Goal: Information Seeking & Learning: Learn about a topic

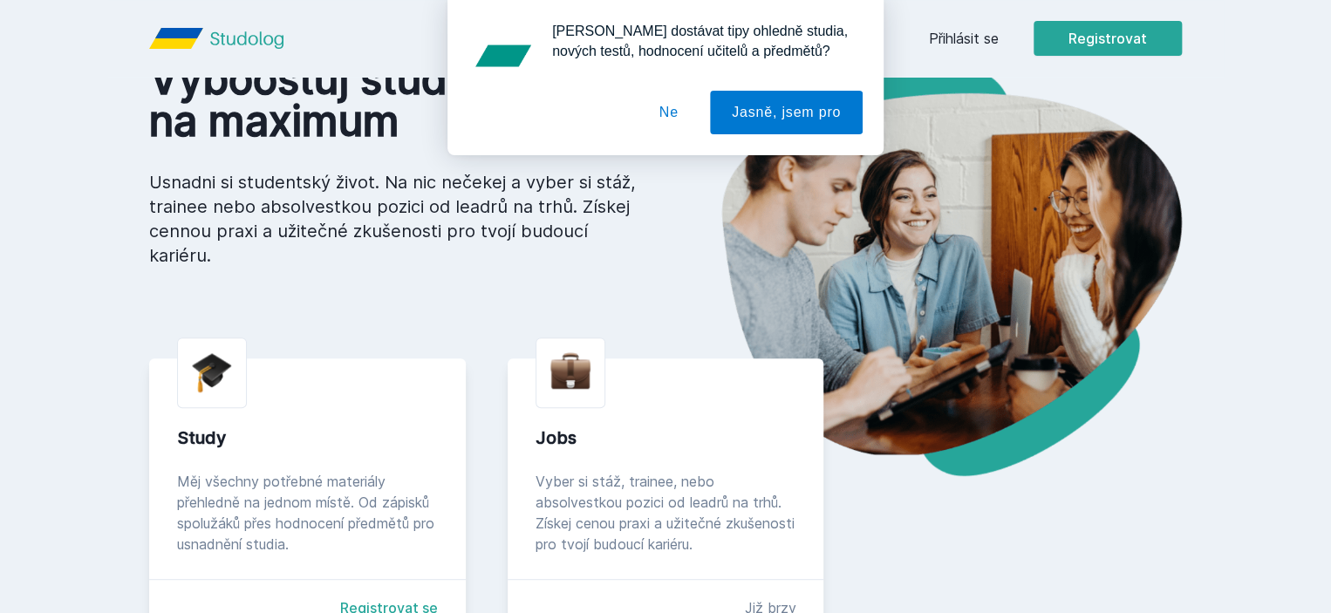
scroll to position [262, 0]
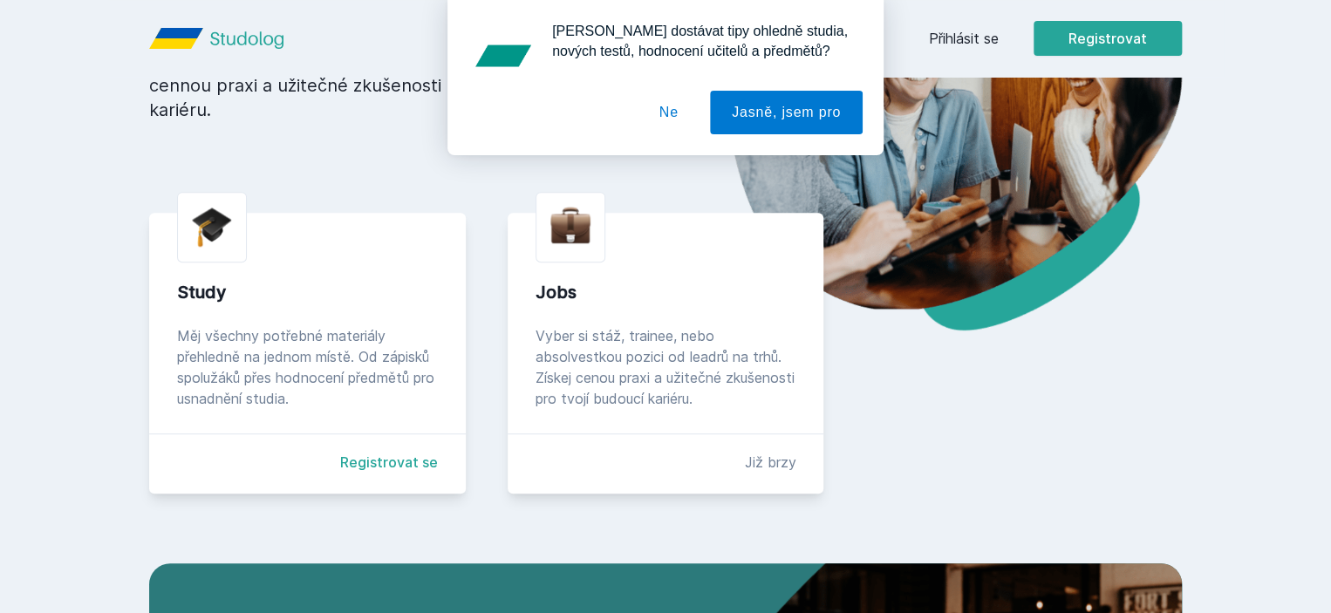
click at [669, 106] on button "Ne" at bounding box center [669, 113] width 63 height 44
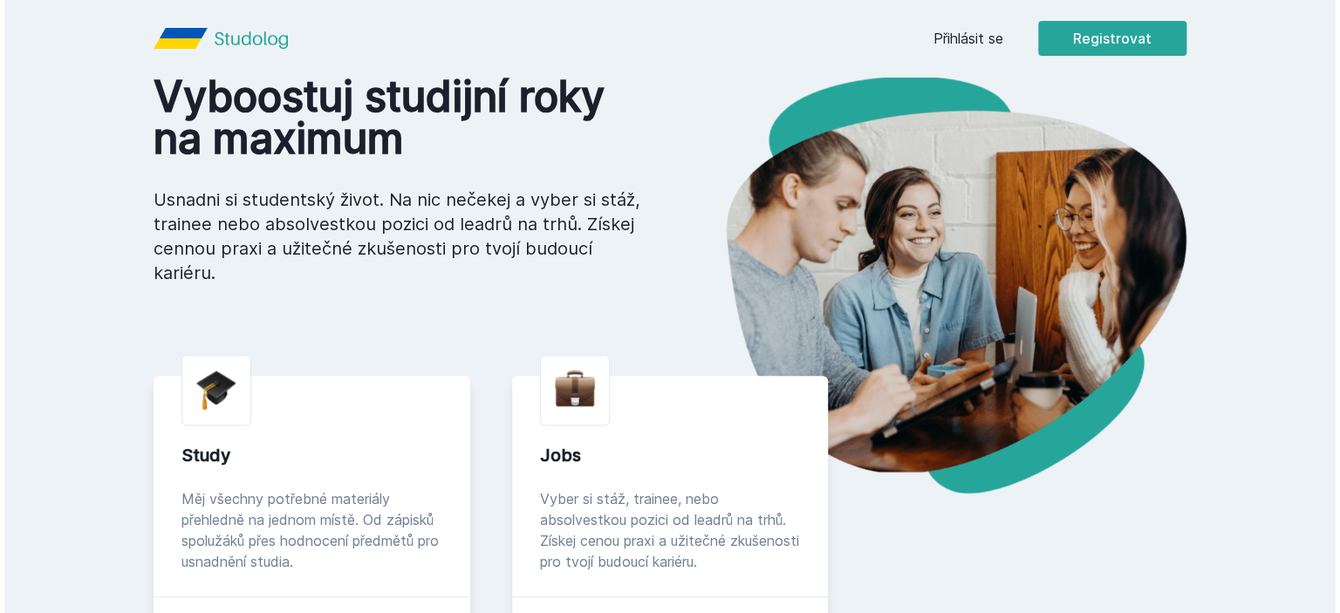
scroll to position [0, 0]
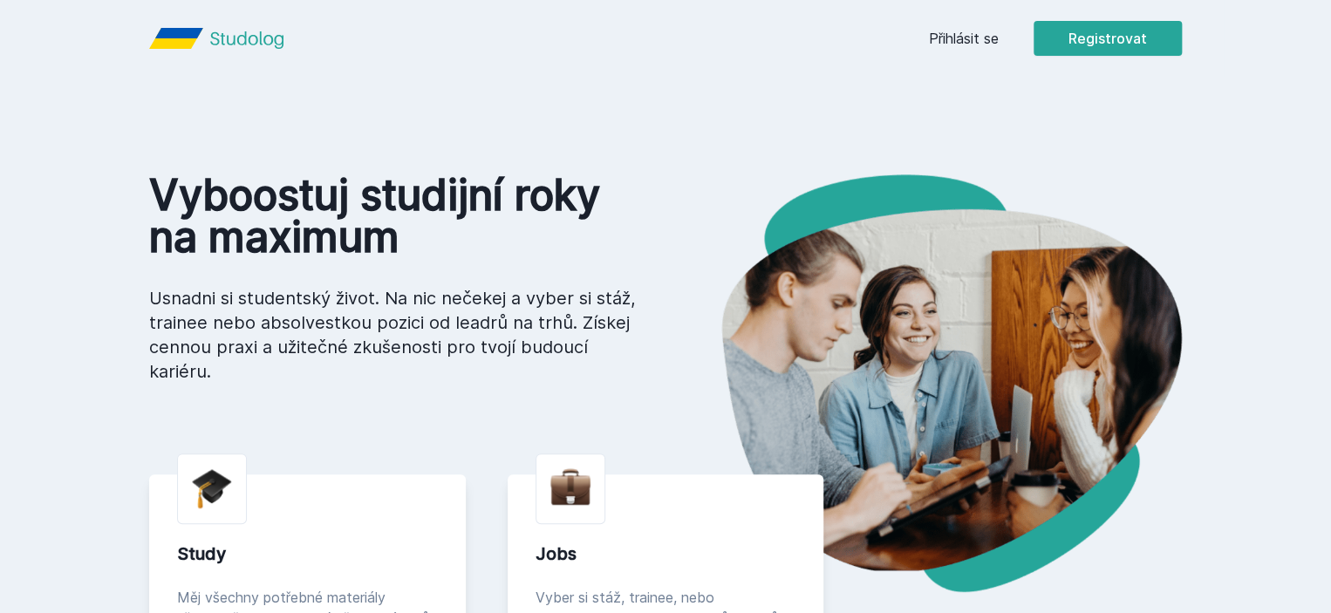
click at [999, 34] on link "Přihlásit se" at bounding box center [964, 38] width 70 height 21
click at [1182, 40] on button "Registrovat" at bounding box center [1108, 38] width 148 height 35
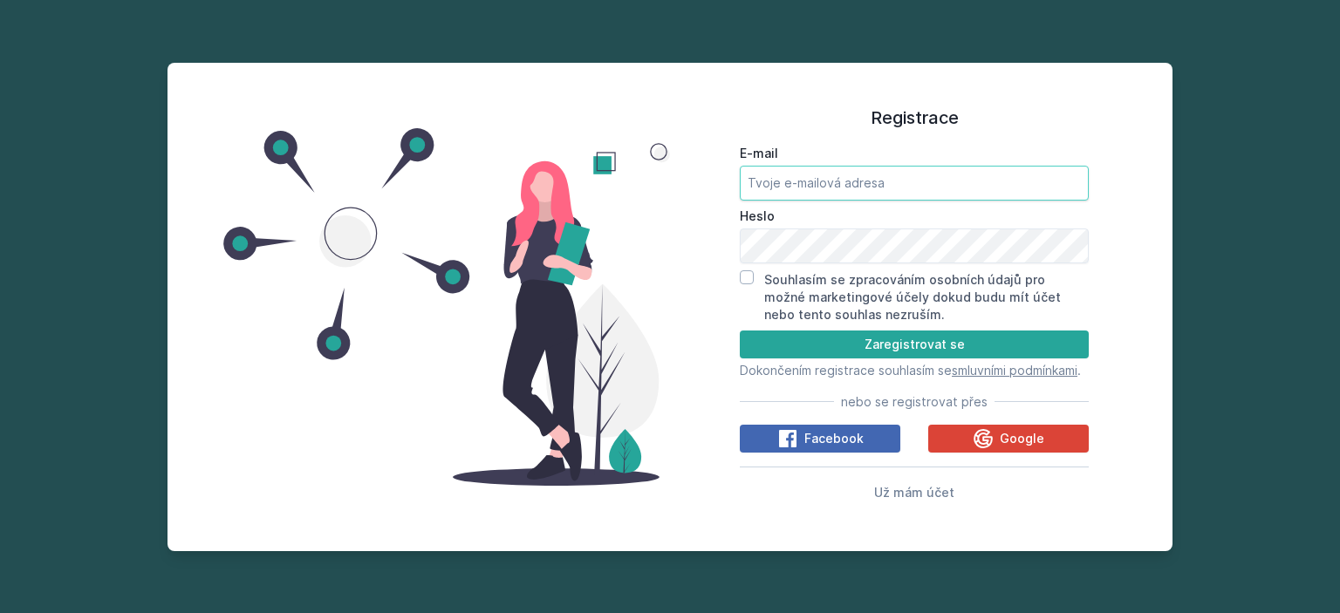
click at [802, 167] on input "E-mail" at bounding box center [914, 183] width 349 height 35
type input "[EMAIL_ADDRESS][DOMAIN_NAME]"
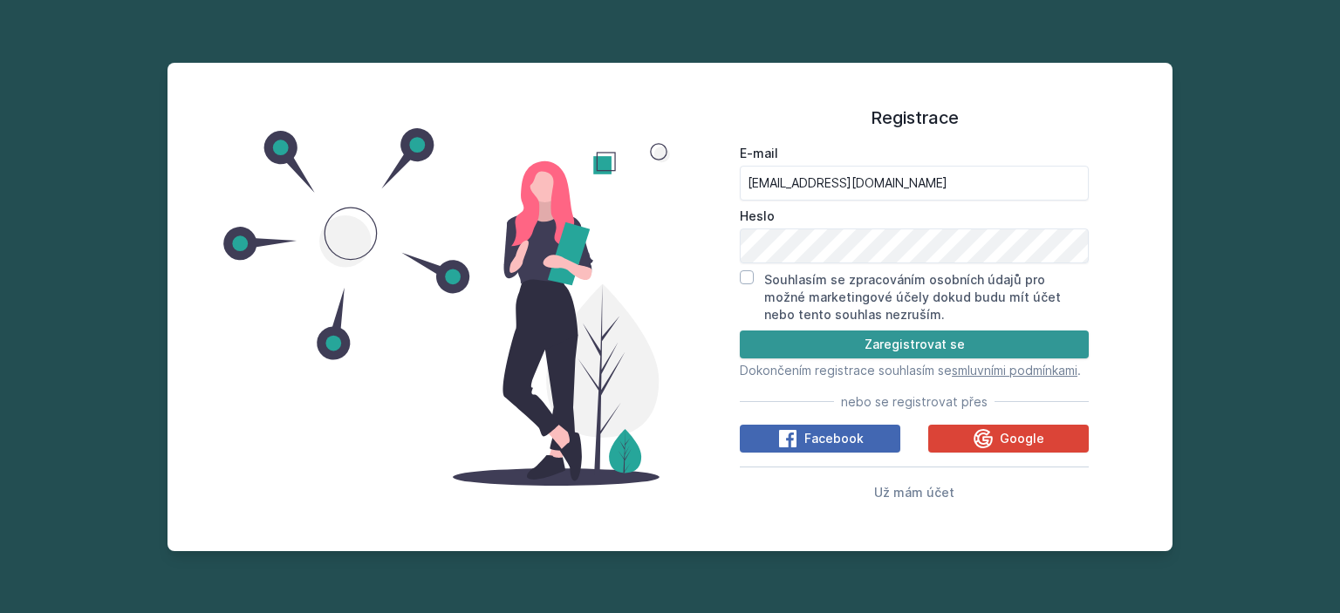
click at [818, 332] on button "Zaregistrovat se" at bounding box center [914, 345] width 349 height 28
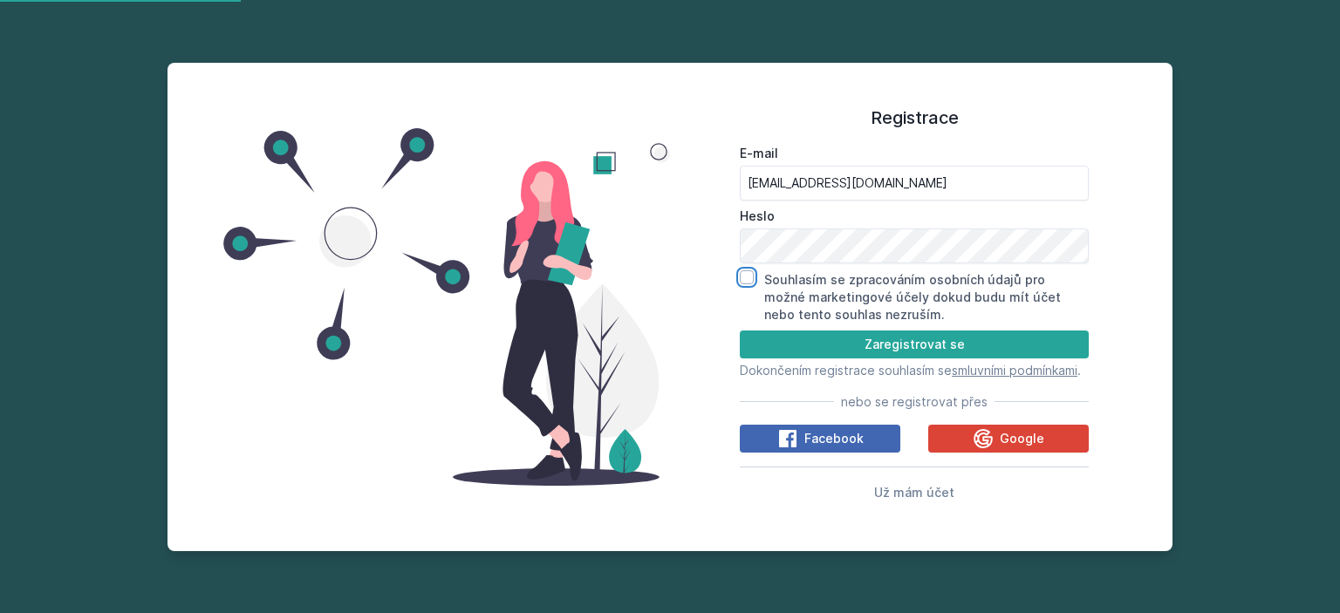
click at [753, 271] on input "Souhlasím se zpracováním osobních údajů pro možné marketingové účely dokud budu…" at bounding box center [747, 277] width 14 height 14
checkbox input "true"
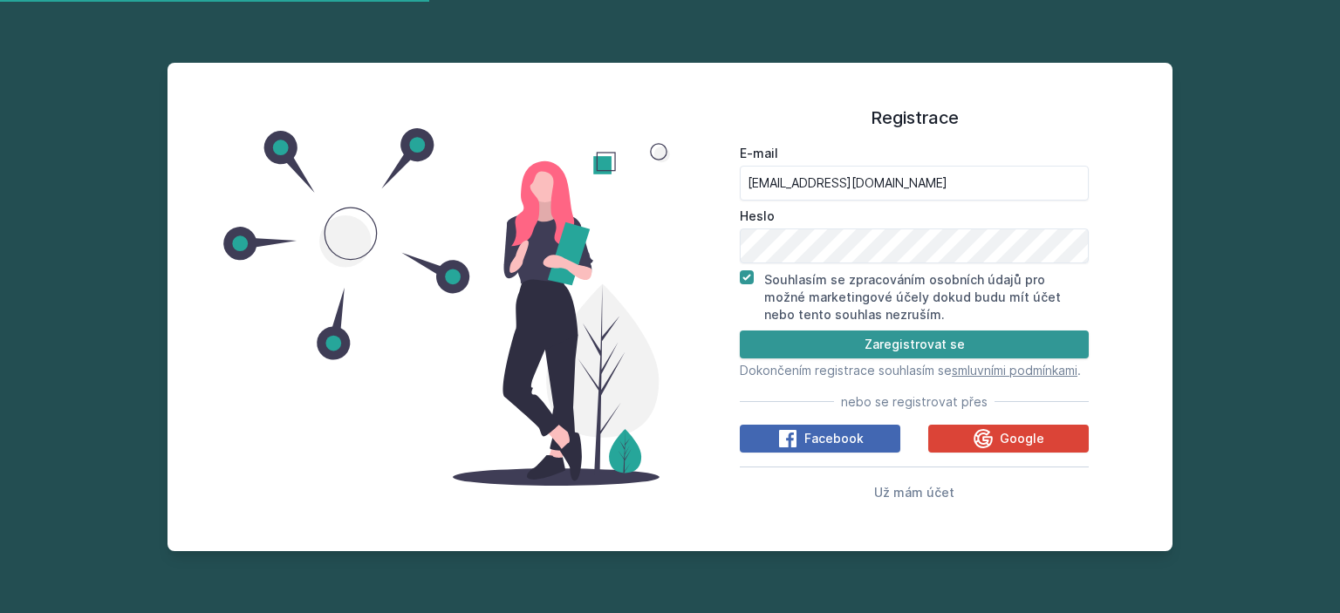
click at [829, 331] on button "Zaregistrovat se" at bounding box center [914, 345] width 349 height 28
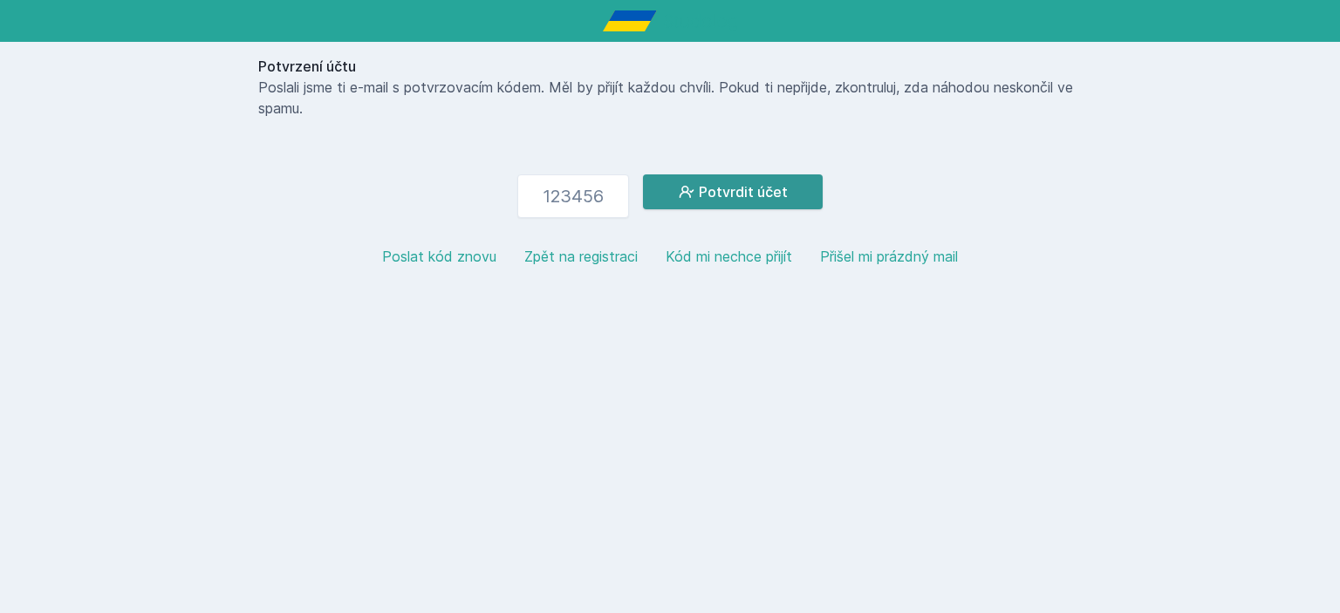
click at [729, 191] on button "Potvrdit účet" at bounding box center [733, 191] width 180 height 35
click at [564, 212] on input "number" at bounding box center [573, 196] width 112 height 44
type input "314721"
click at [751, 188] on button "Potvrdit účet" at bounding box center [733, 191] width 180 height 35
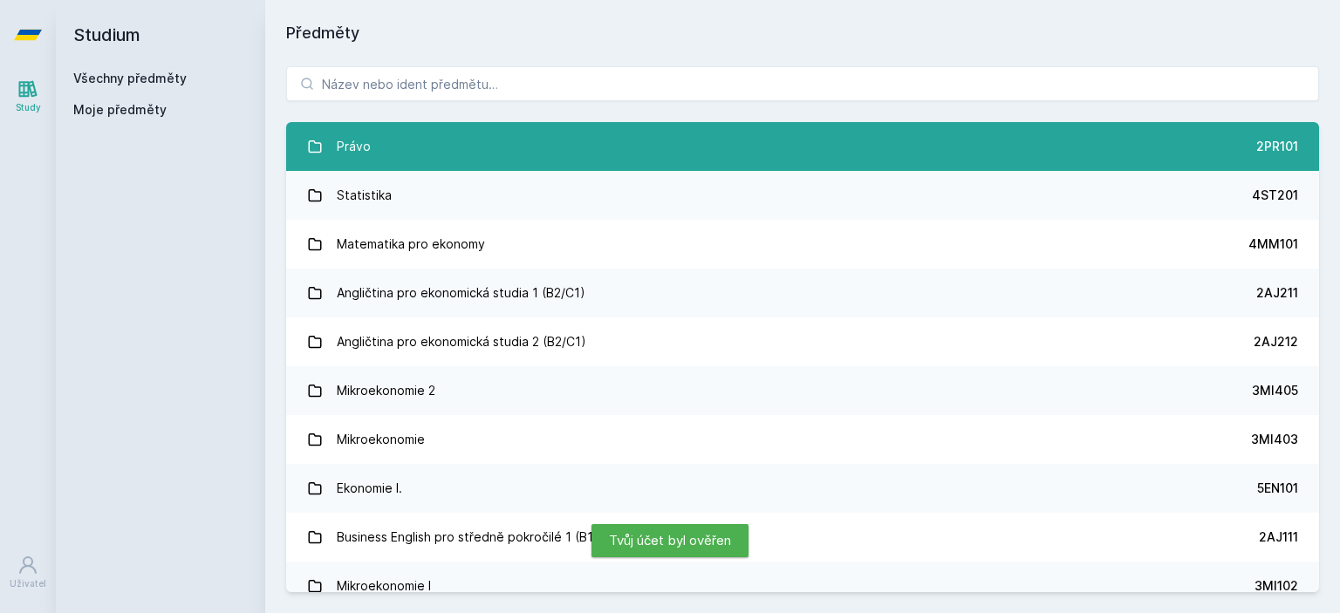
click at [347, 147] on div "Právo" at bounding box center [354, 146] width 34 height 35
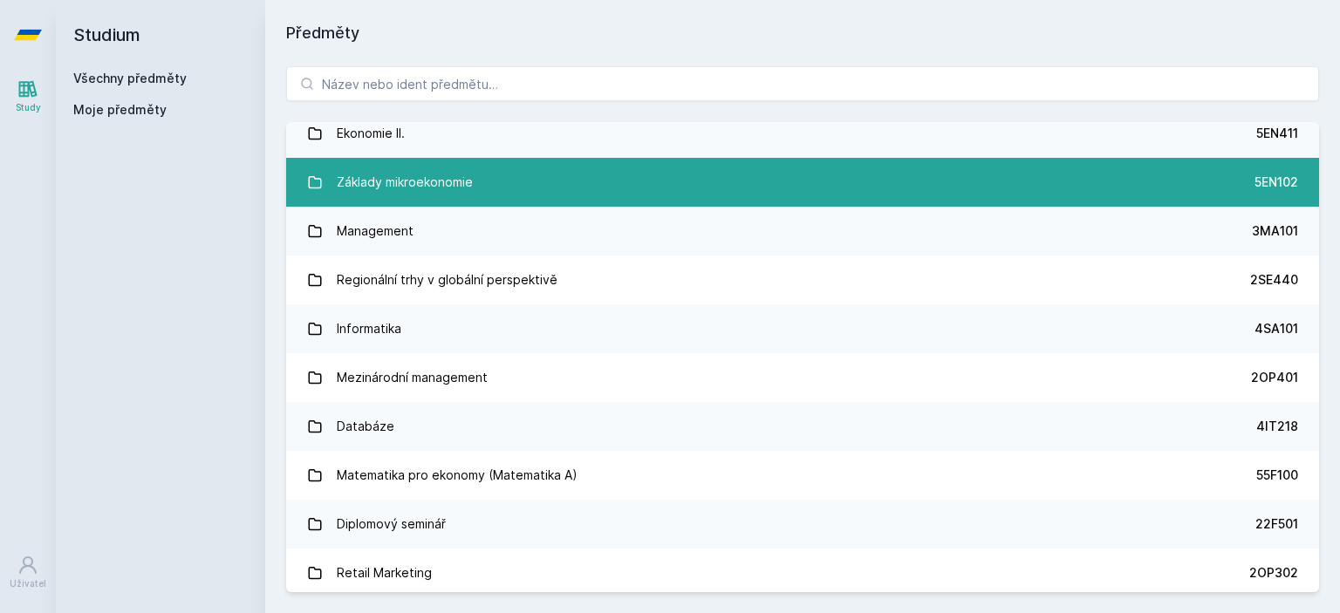
scroll to position [785, 0]
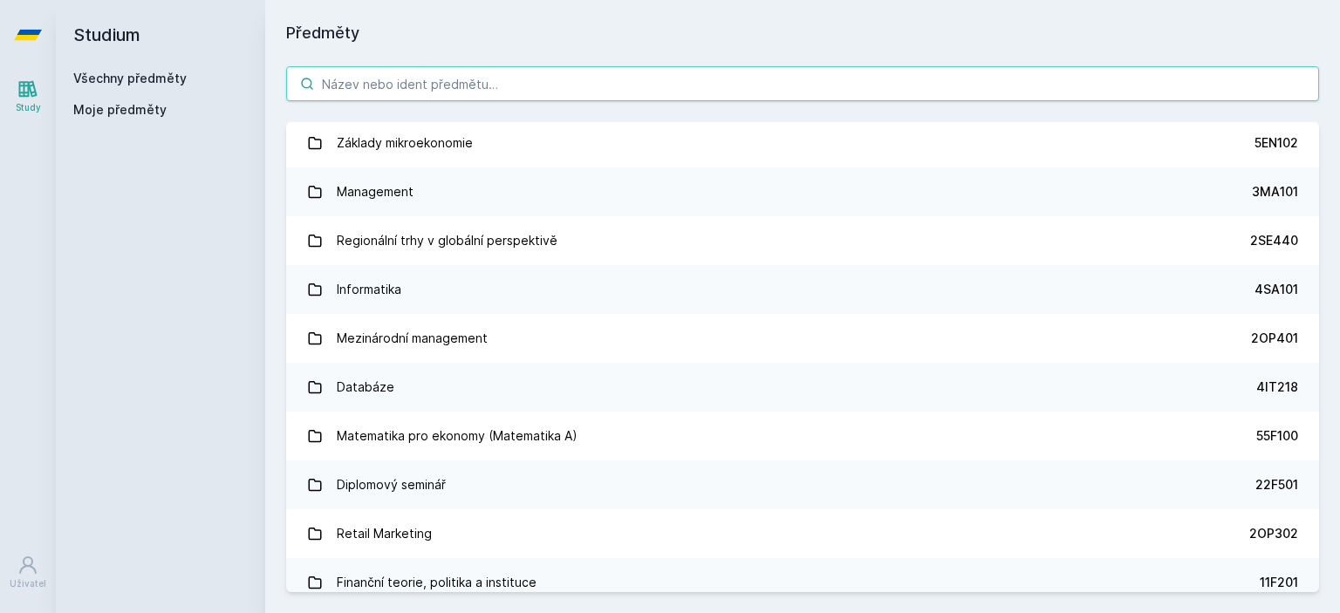
click at [411, 86] on input "search" at bounding box center [802, 83] width 1033 height 35
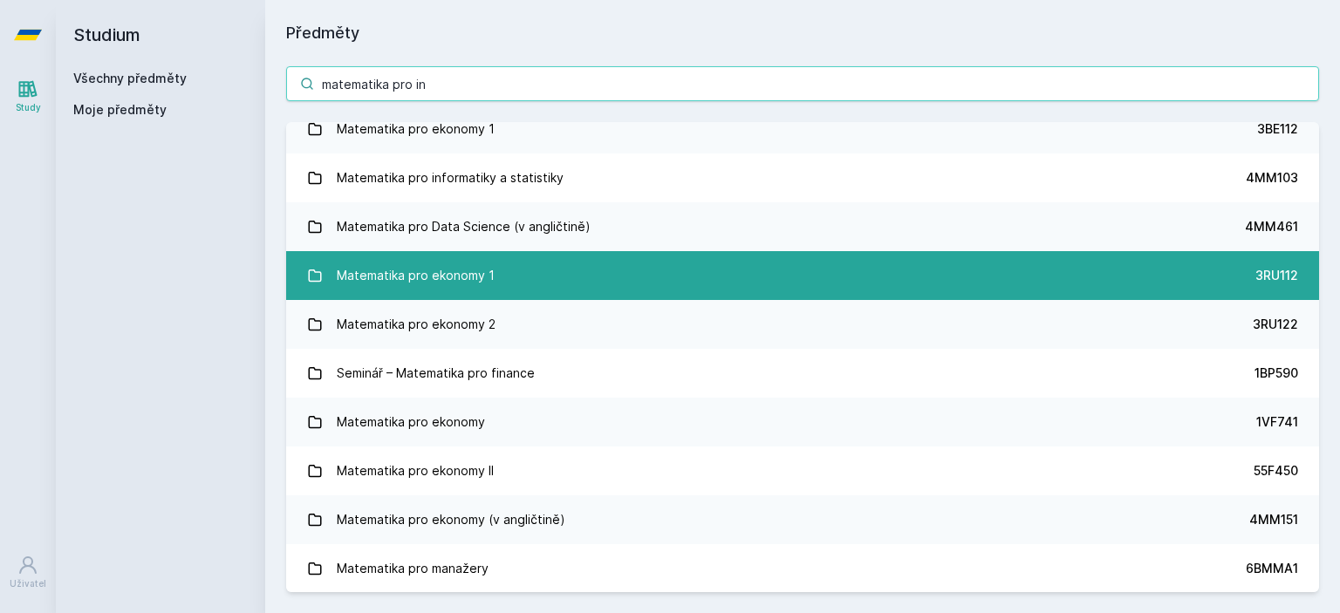
scroll to position [0, 0]
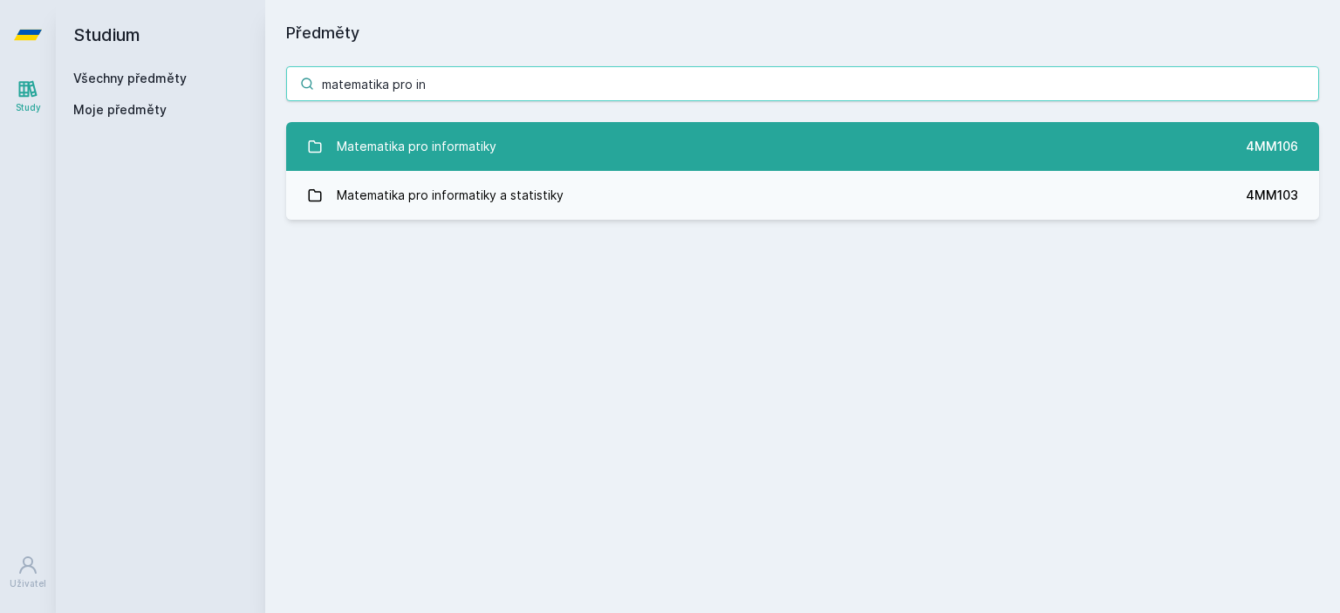
type input "matematika pro in"
click at [457, 142] on div "Matematika pro informatiky" at bounding box center [417, 146] width 160 height 35
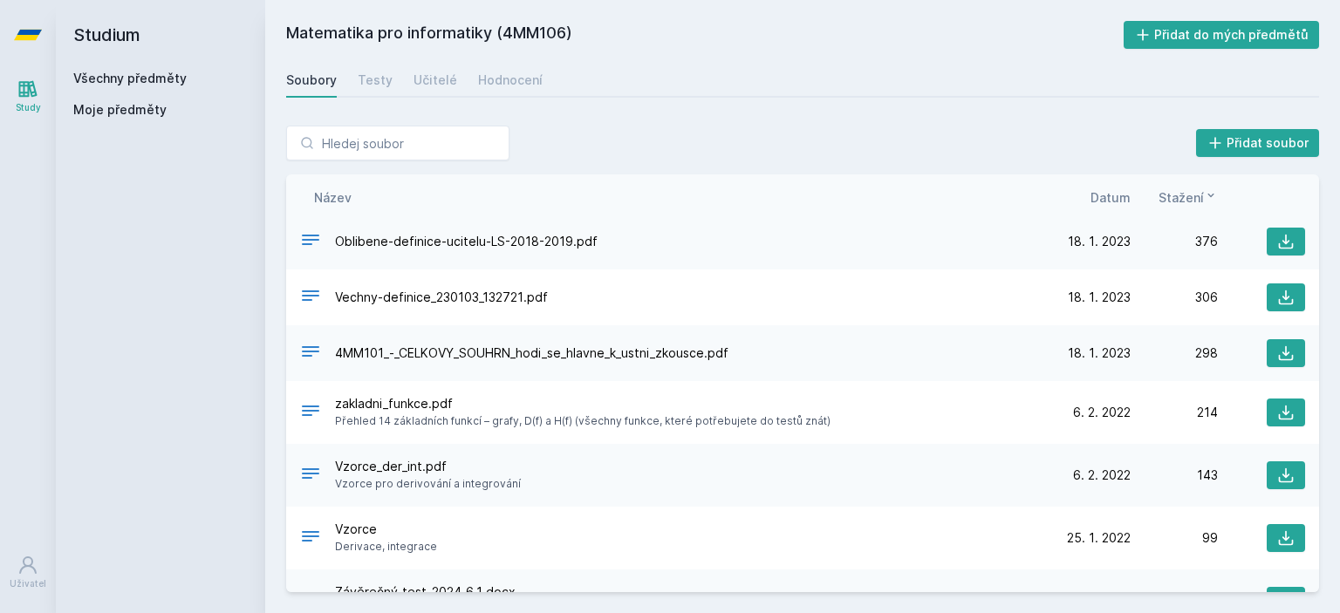
scroll to position [214, 0]
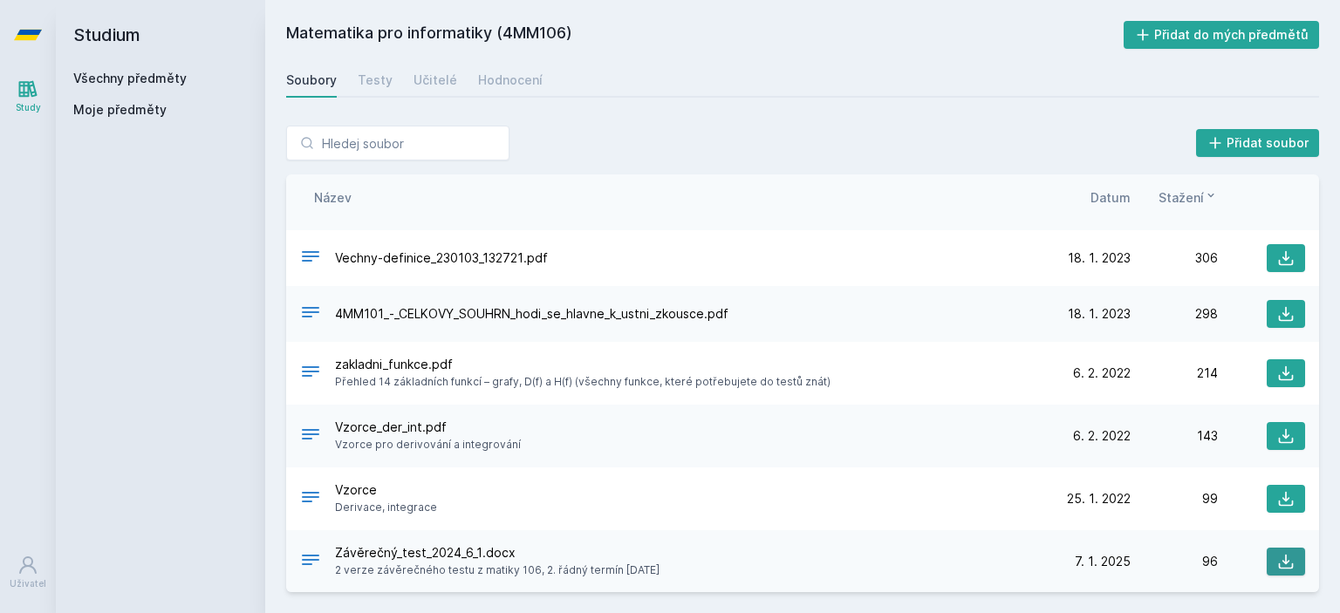
click at [1277, 562] on icon at bounding box center [1285, 561] width 17 height 17
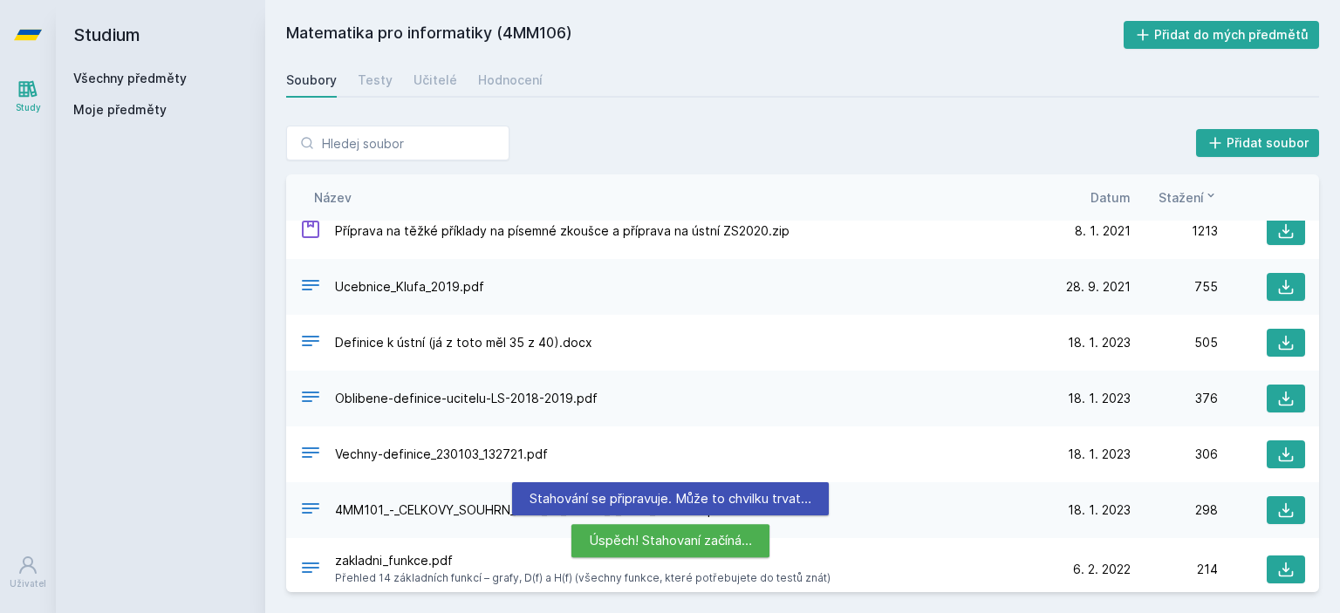
scroll to position [0, 0]
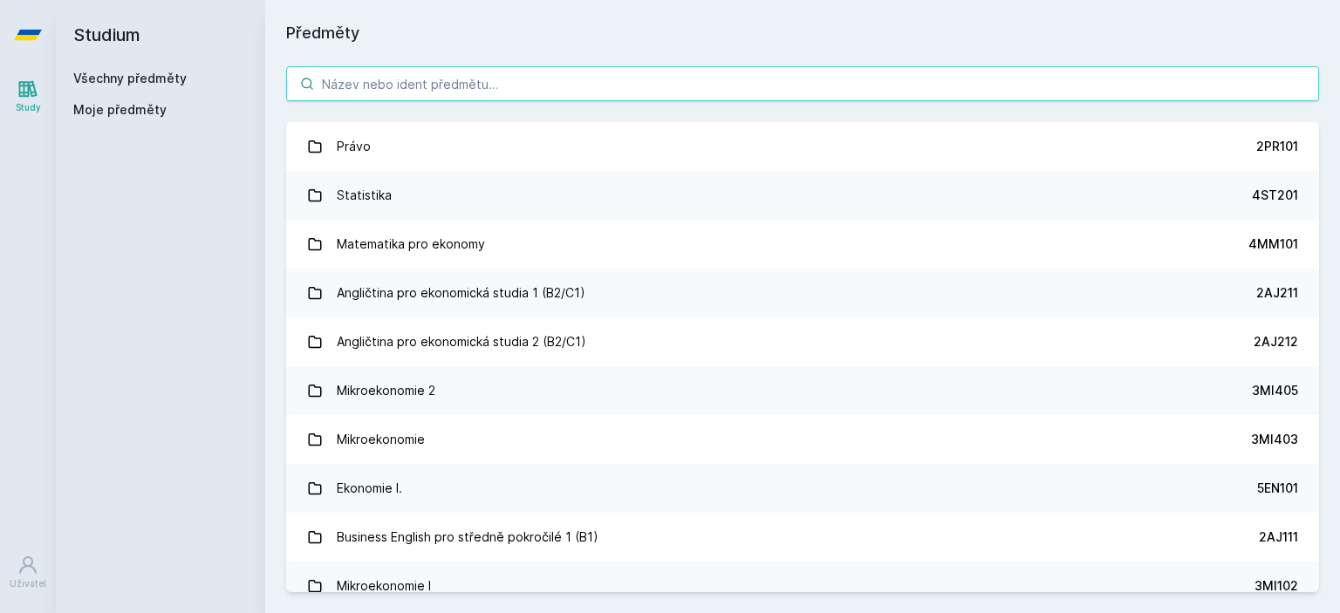
click at [408, 85] on input "search" at bounding box center [802, 83] width 1033 height 35
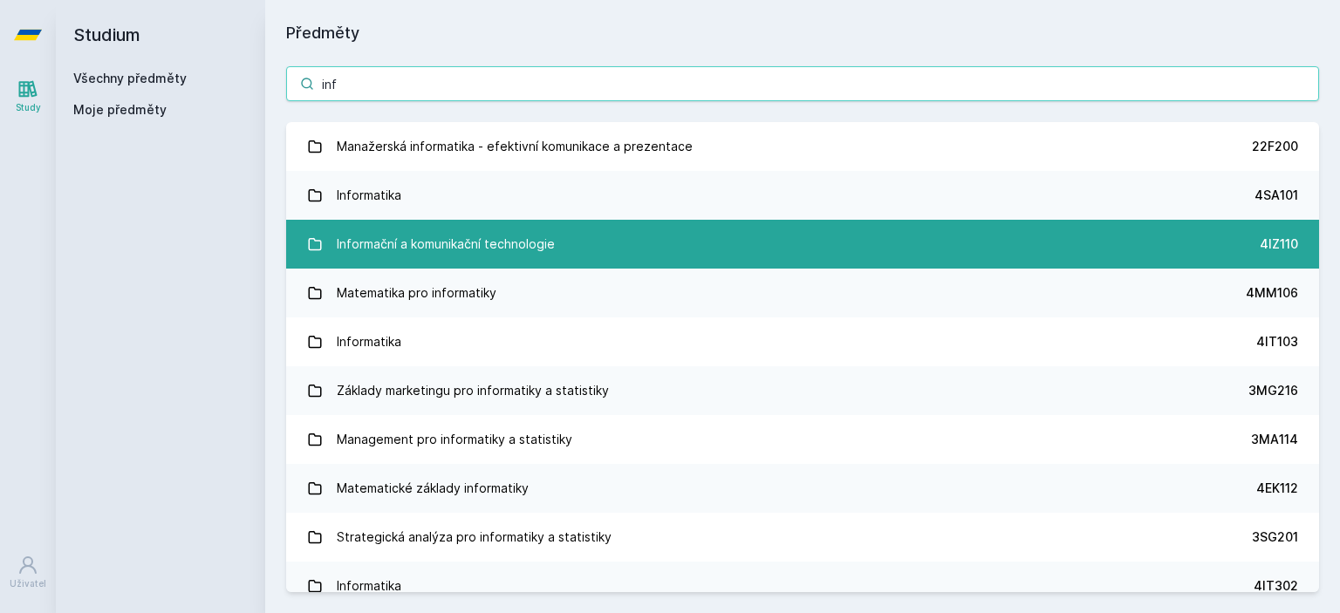
type input "inf"
click at [443, 235] on div "Informační a komunikační technologie" at bounding box center [446, 244] width 218 height 35
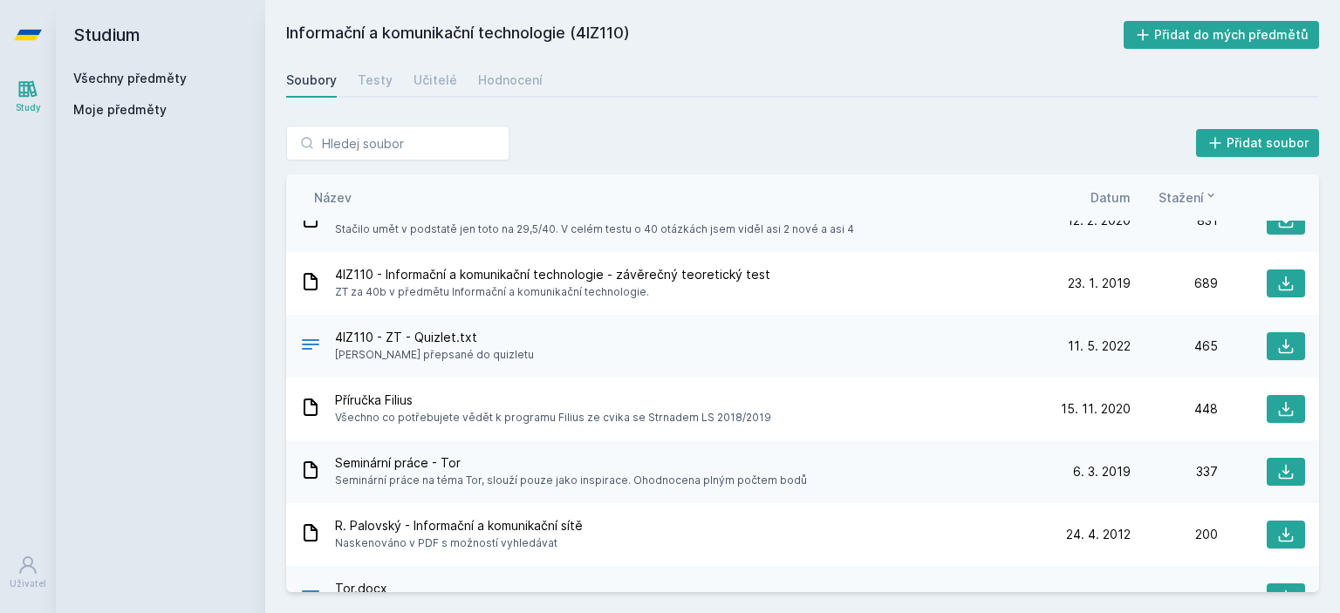
scroll to position [174, 0]
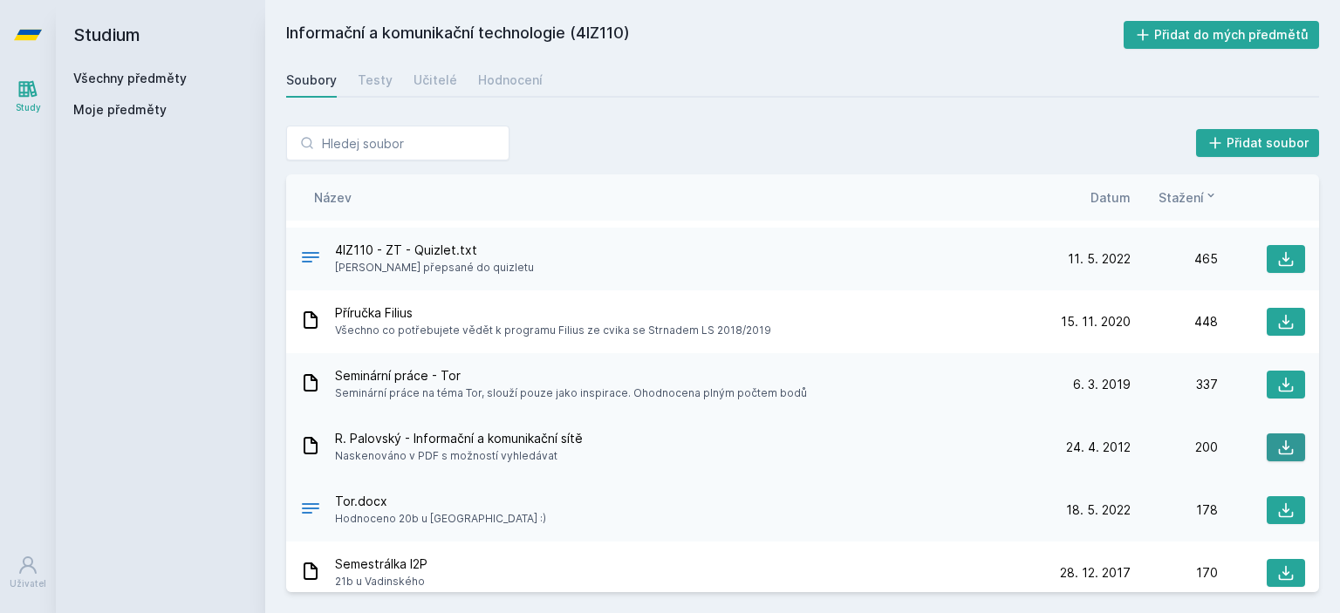
click at [1279, 447] on icon at bounding box center [1286, 447] width 15 height 15
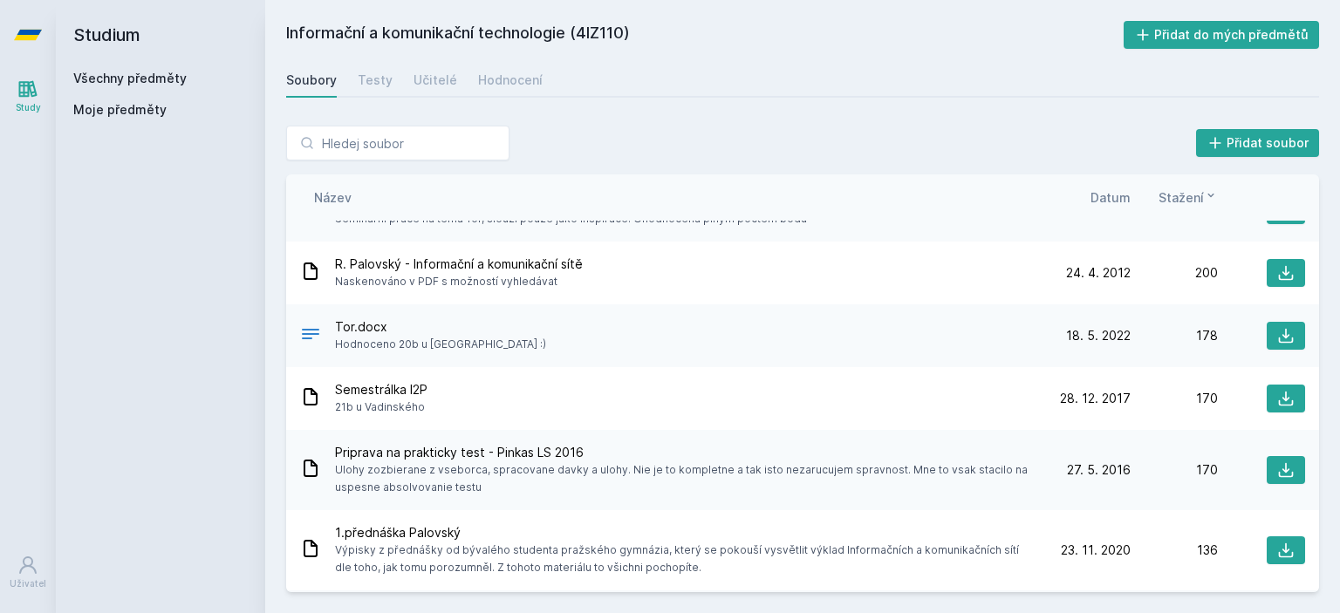
scroll to position [611, 0]
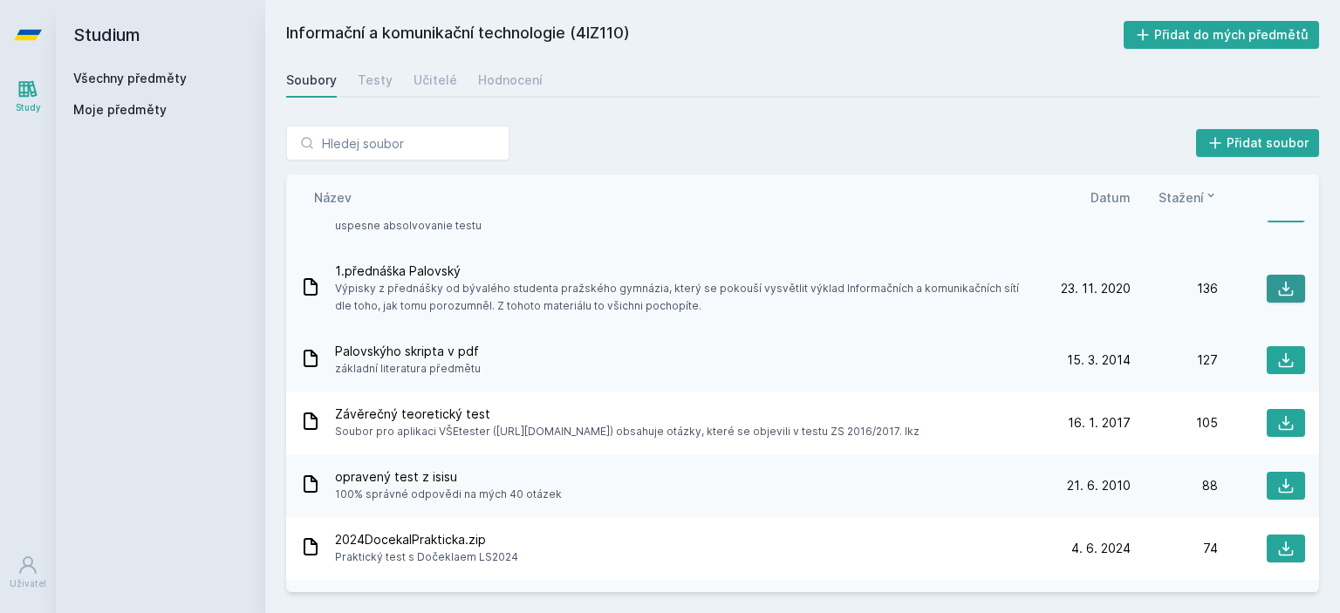
click at [1279, 282] on icon at bounding box center [1285, 288] width 17 height 17
click at [1266, 421] on button at bounding box center [1285, 423] width 38 height 28
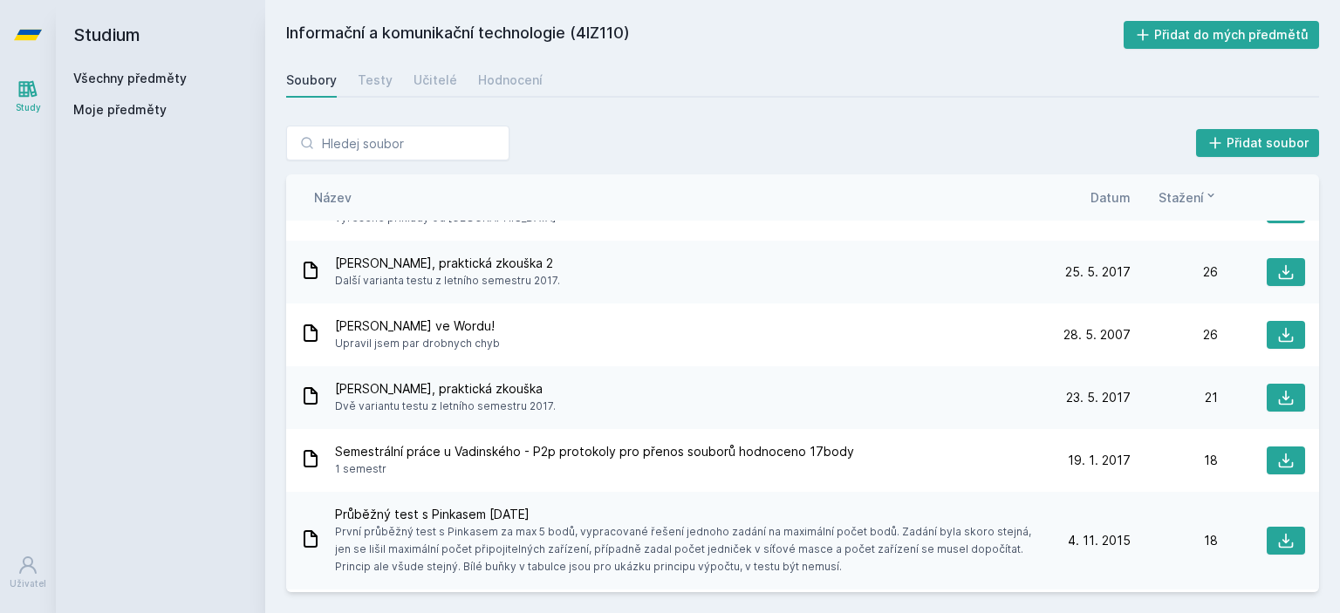
scroll to position [1744, 0]
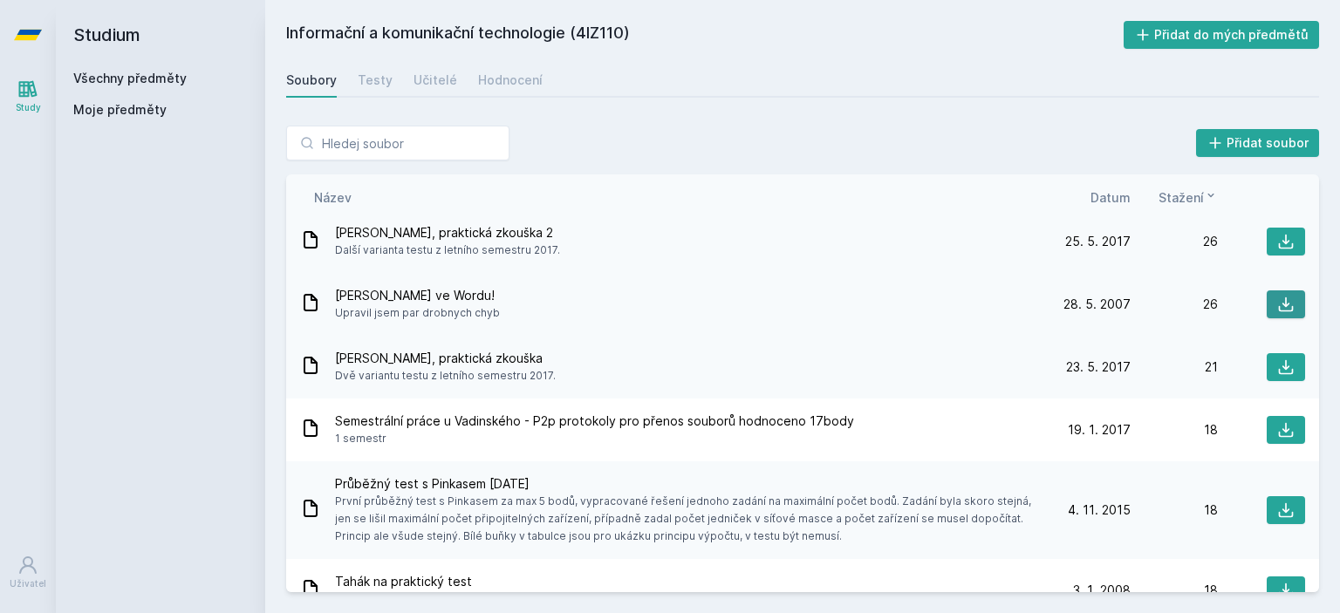
click at [1277, 304] on icon at bounding box center [1285, 304] width 17 height 17
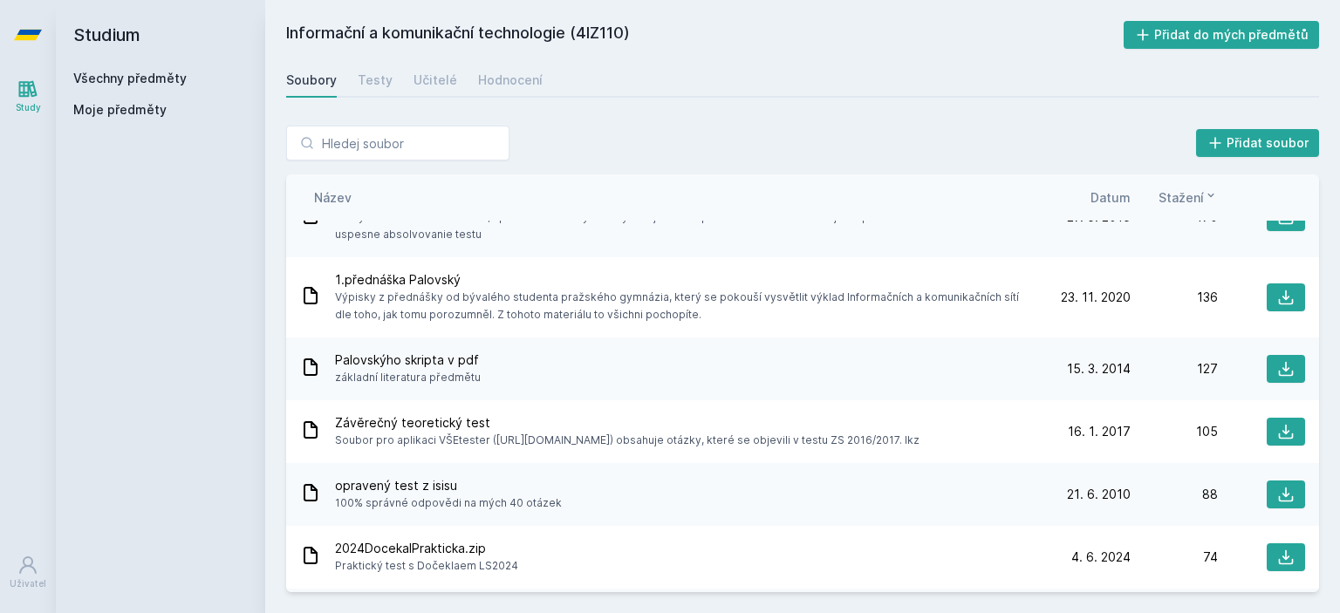
scroll to position [523, 0]
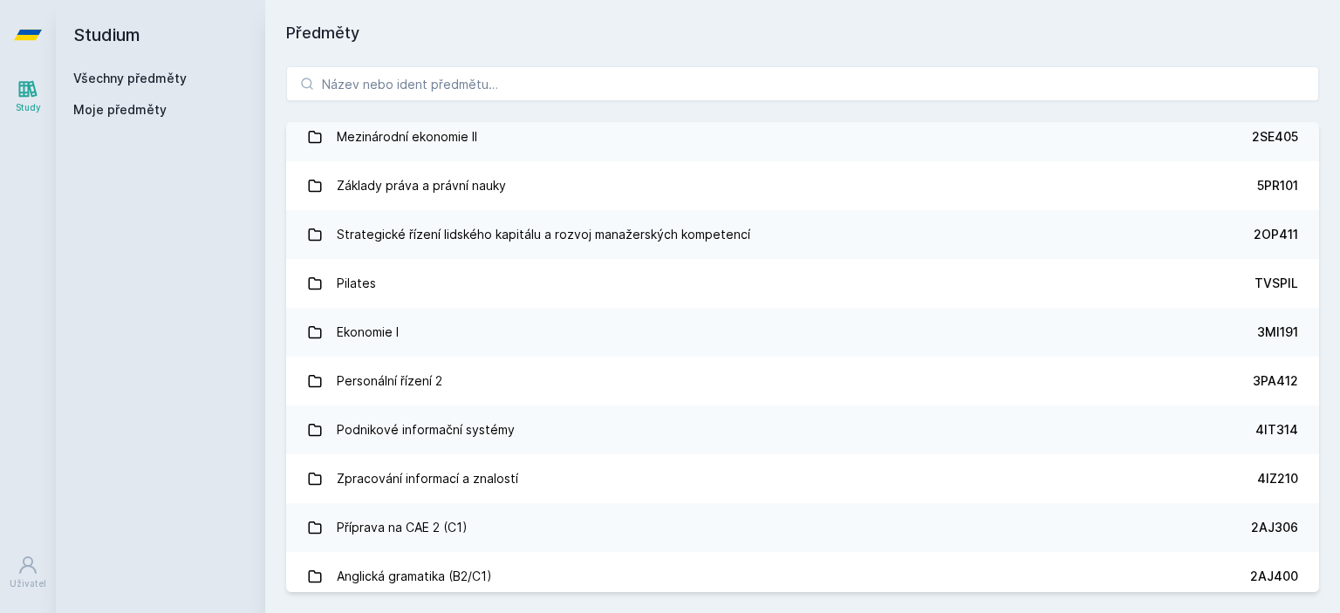
scroll to position [4710, 0]
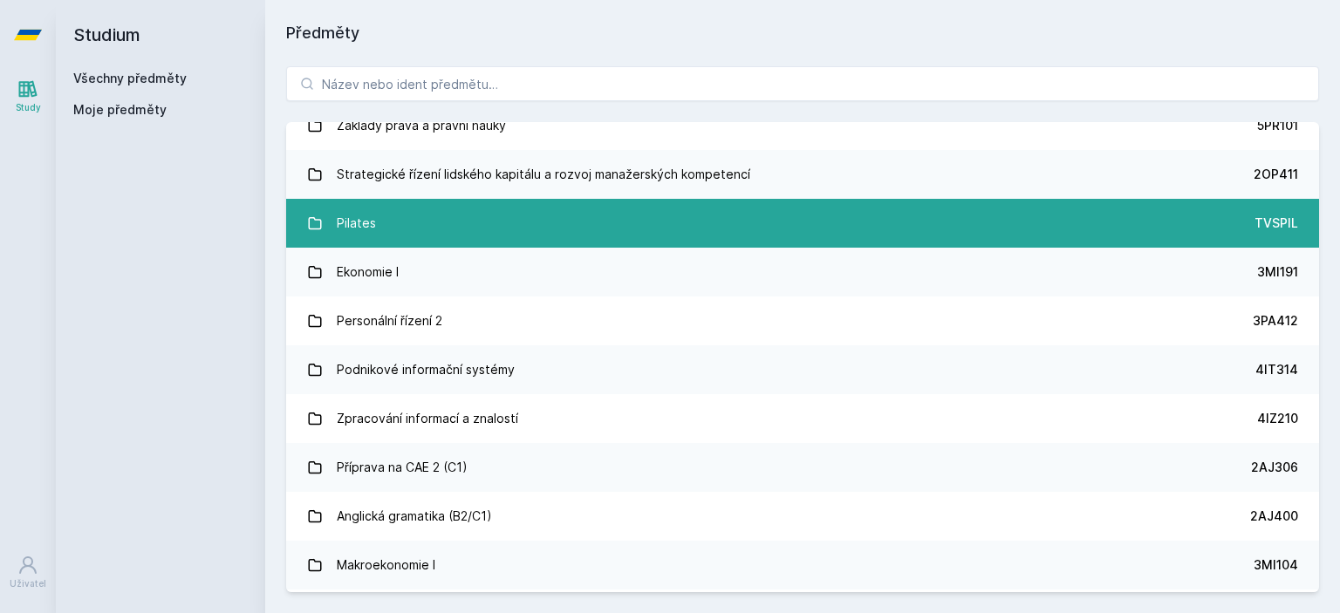
click at [379, 219] on link "Pilates TVSPIL" at bounding box center [802, 223] width 1033 height 49
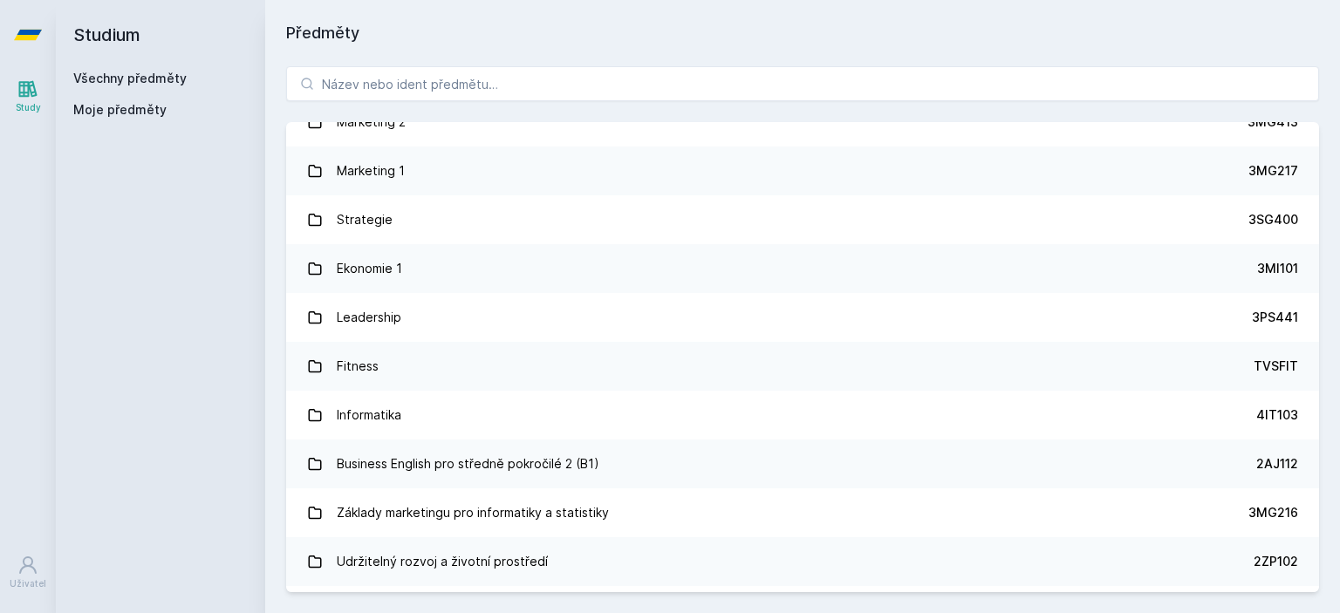
scroll to position [1657, 0]
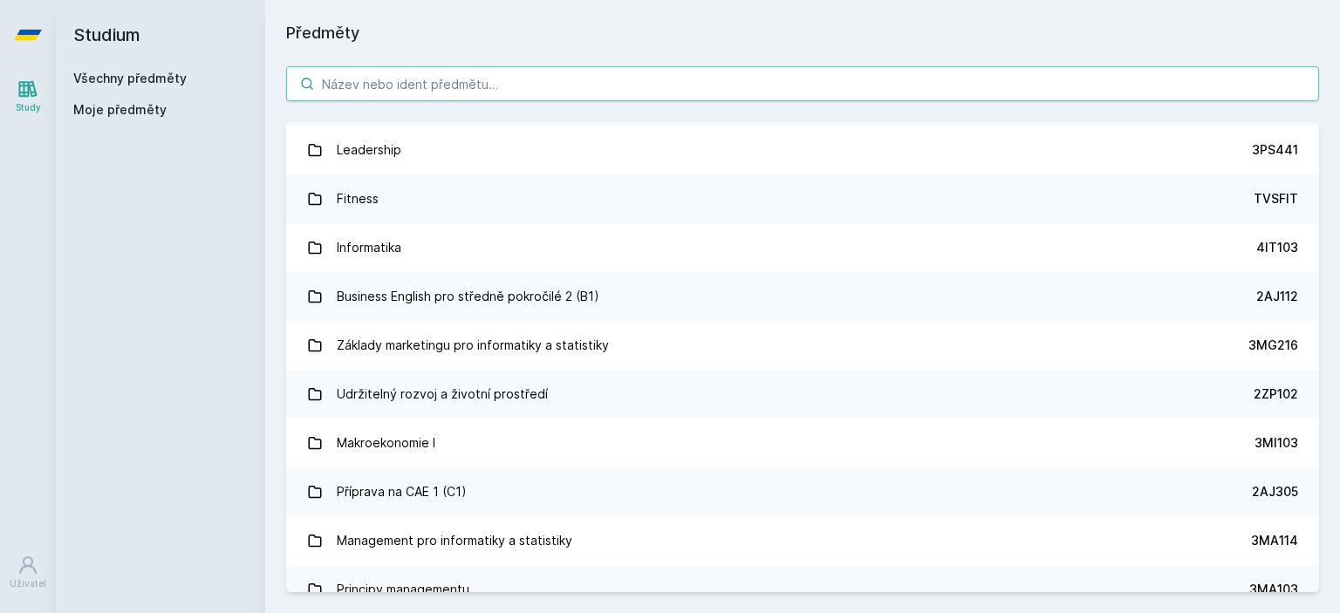
click at [415, 87] on input "search" at bounding box center [802, 83] width 1033 height 35
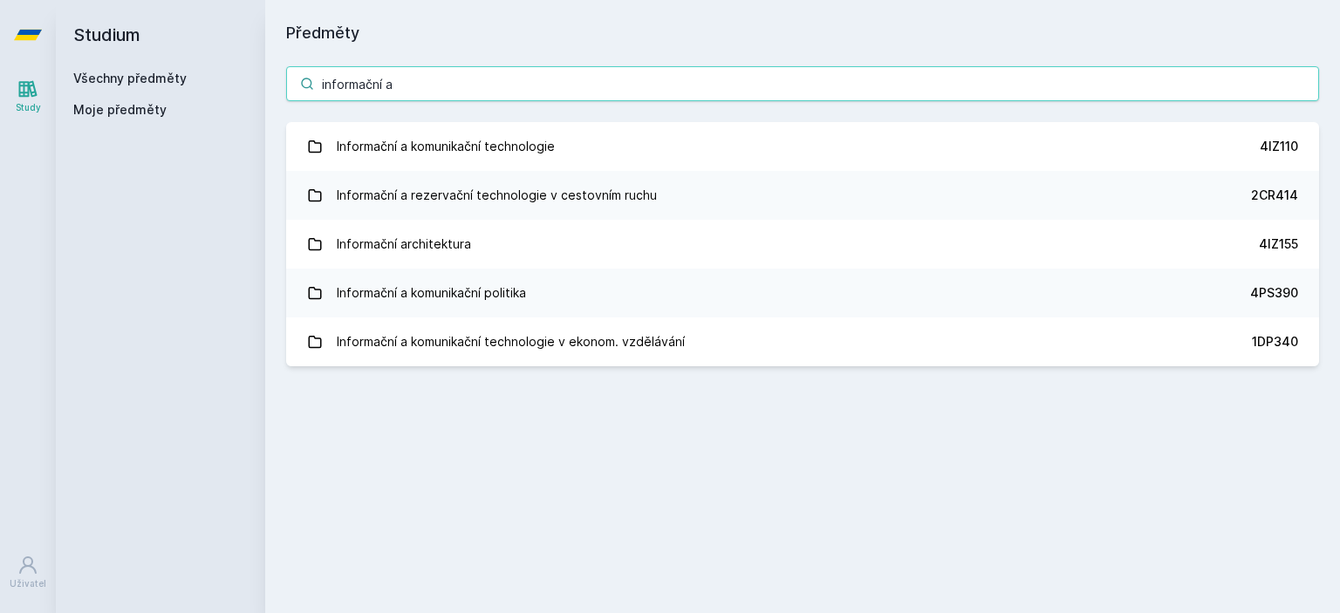
scroll to position [0, 0]
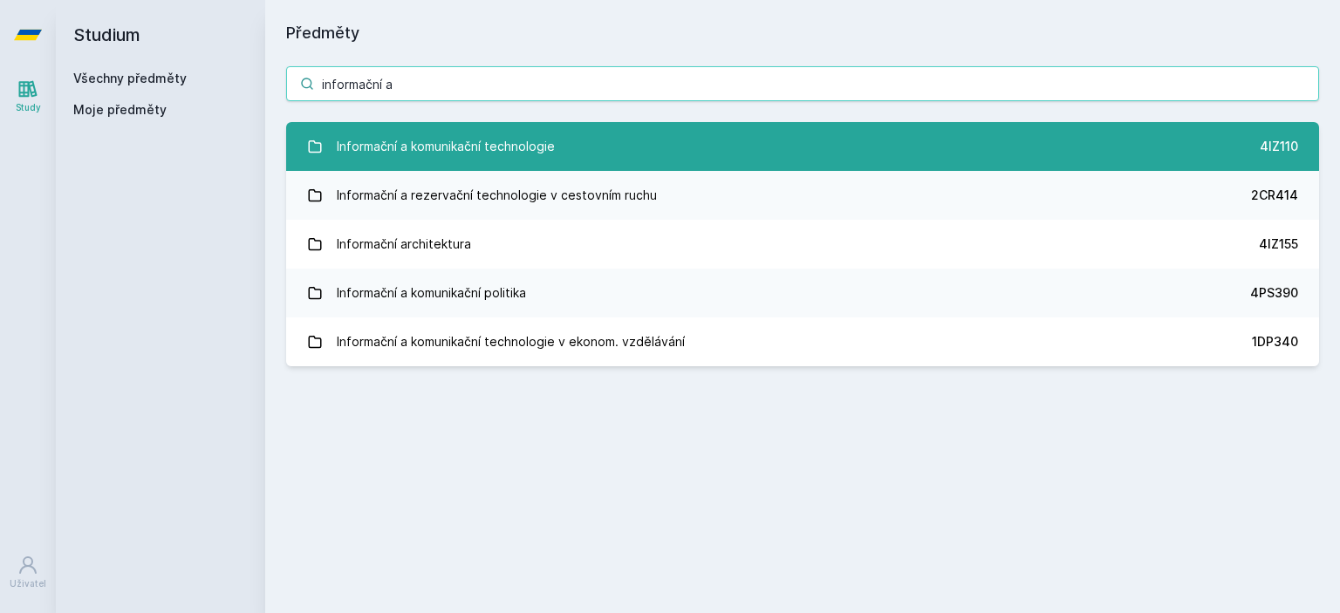
type input "informační a"
click at [461, 145] on div "Informační a komunikační technologie" at bounding box center [446, 146] width 218 height 35
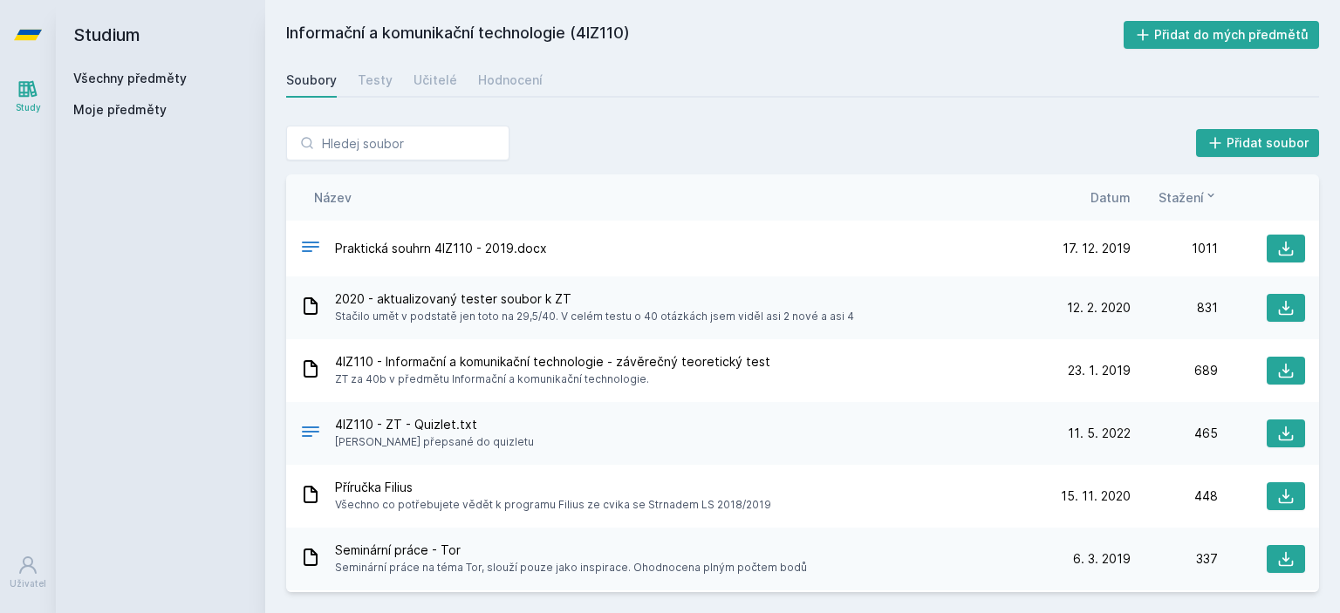
click at [1120, 199] on span "Datum" at bounding box center [1110, 197] width 40 height 18
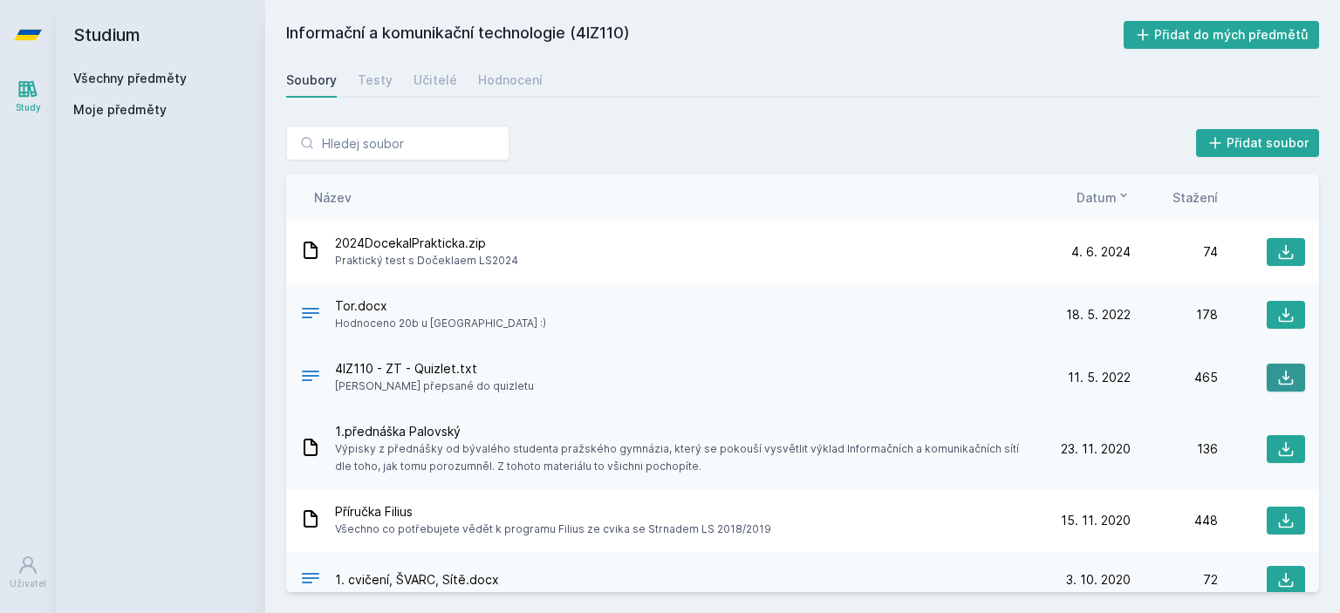
click at [1281, 372] on icon at bounding box center [1285, 377] width 17 height 17
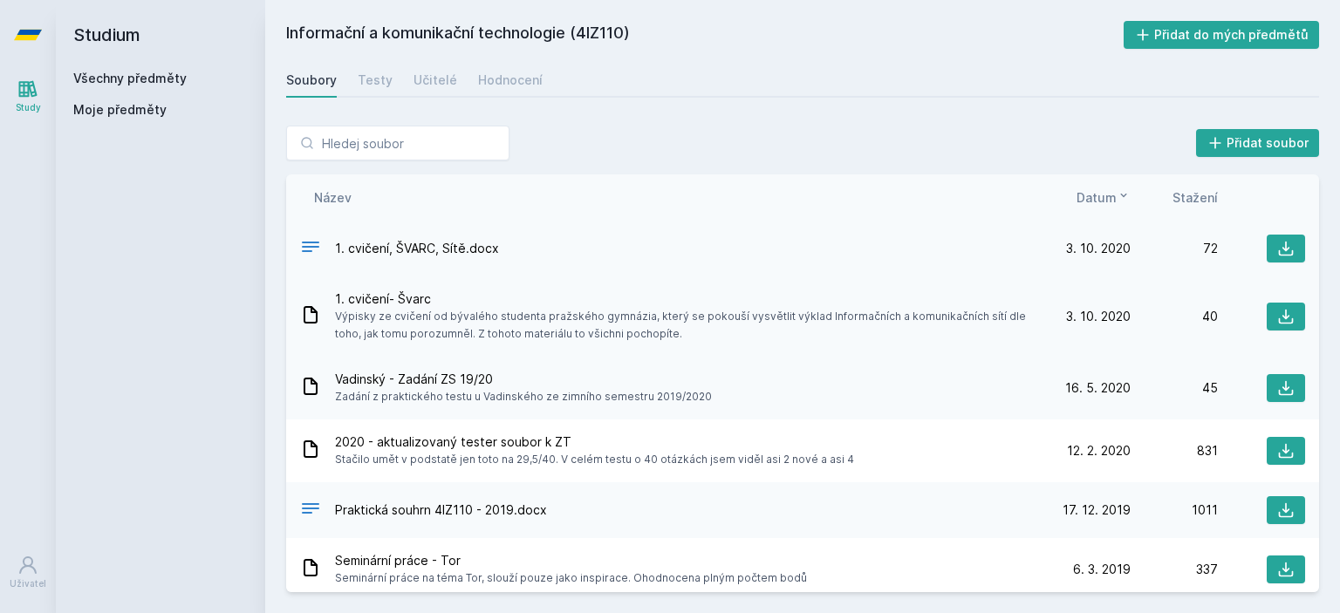
scroll to position [349, 0]
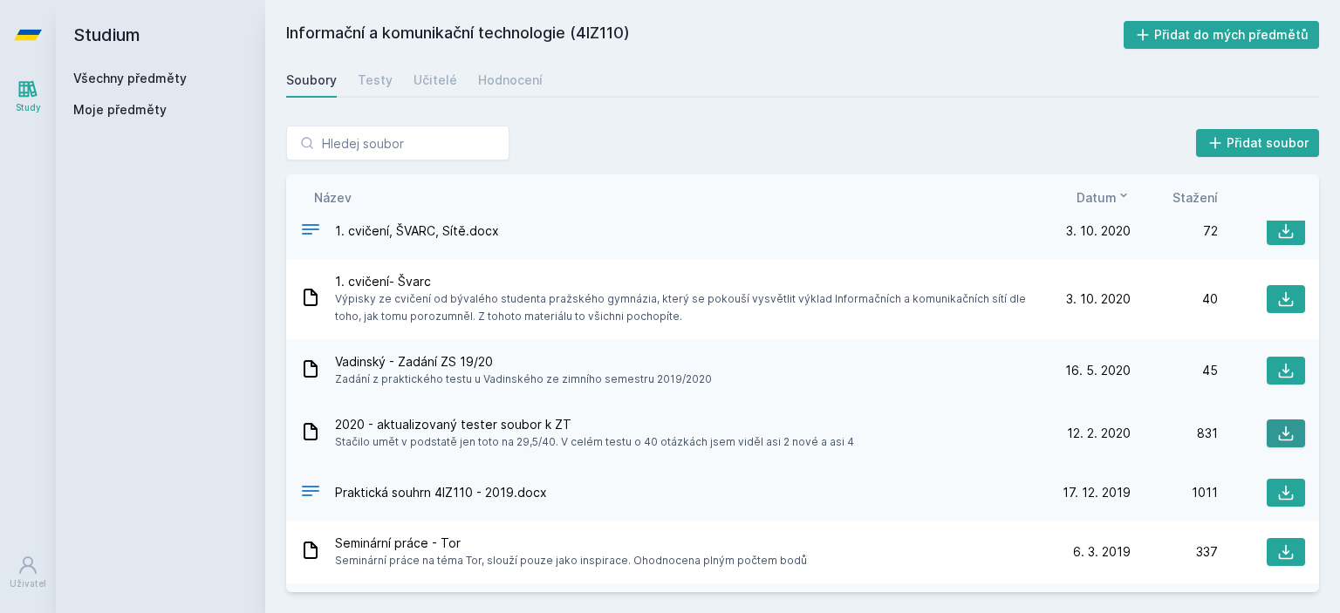
click at [1284, 433] on icon at bounding box center [1285, 433] width 17 height 17
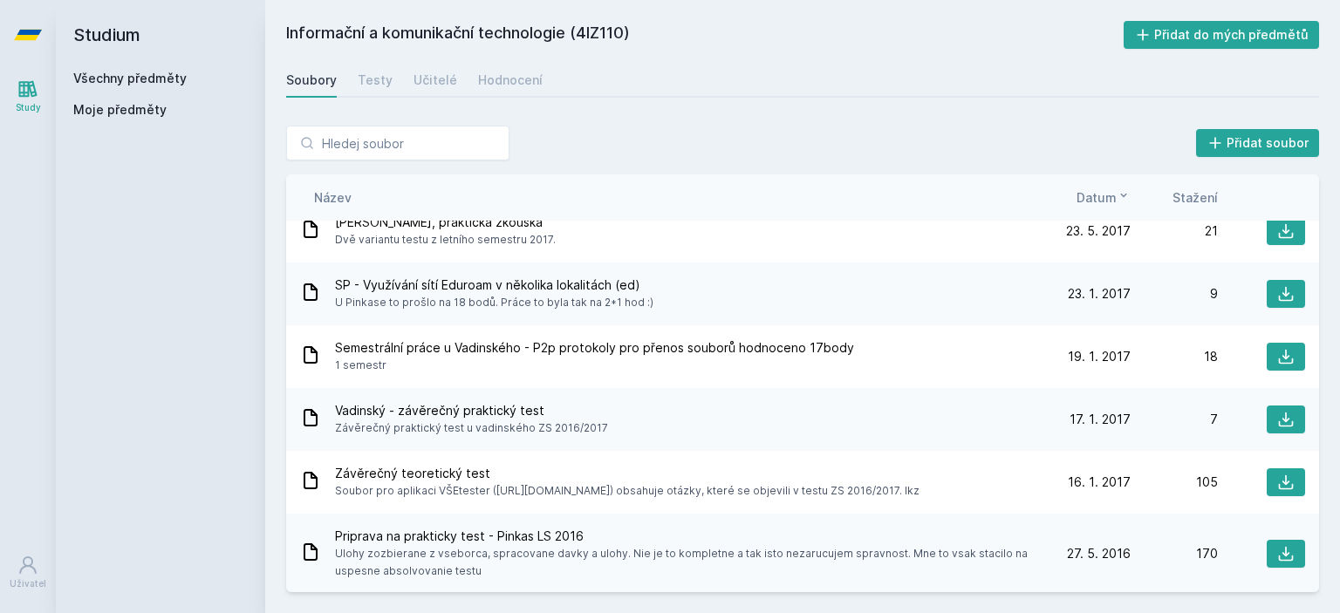
scroll to position [1134, 0]
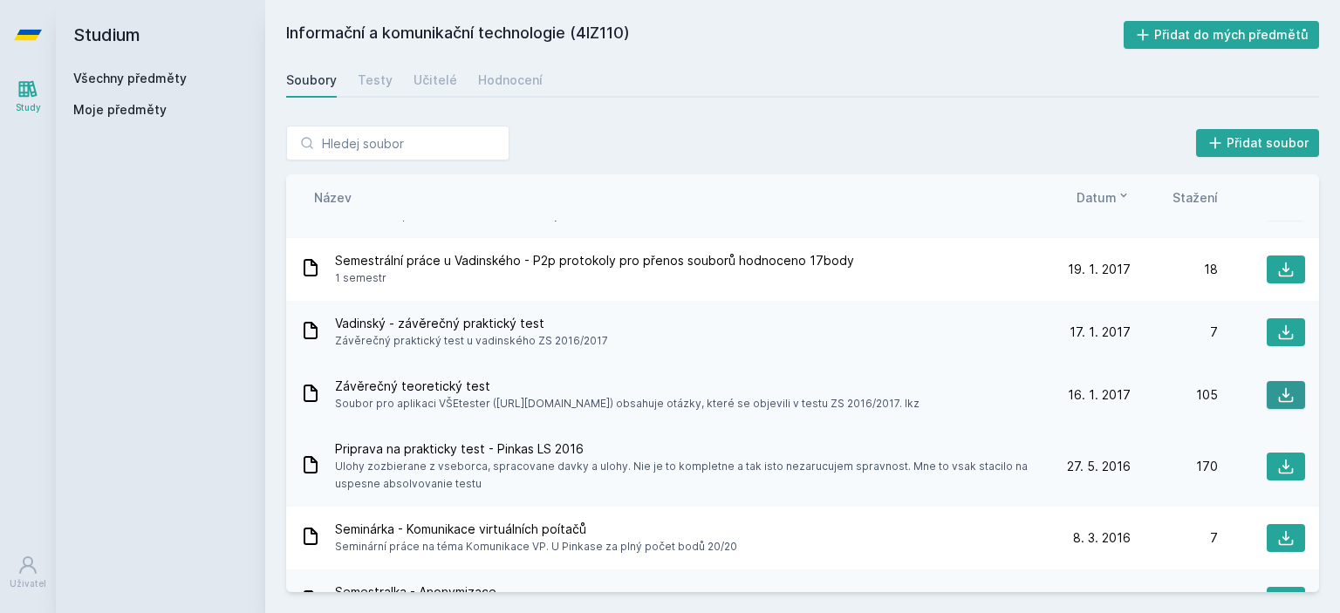
click at [1291, 397] on button at bounding box center [1285, 395] width 38 height 28
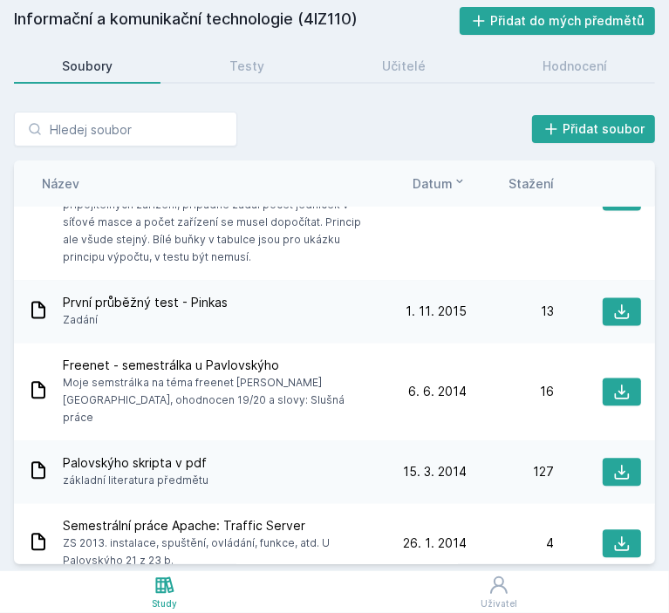
scroll to position [2320, 0]
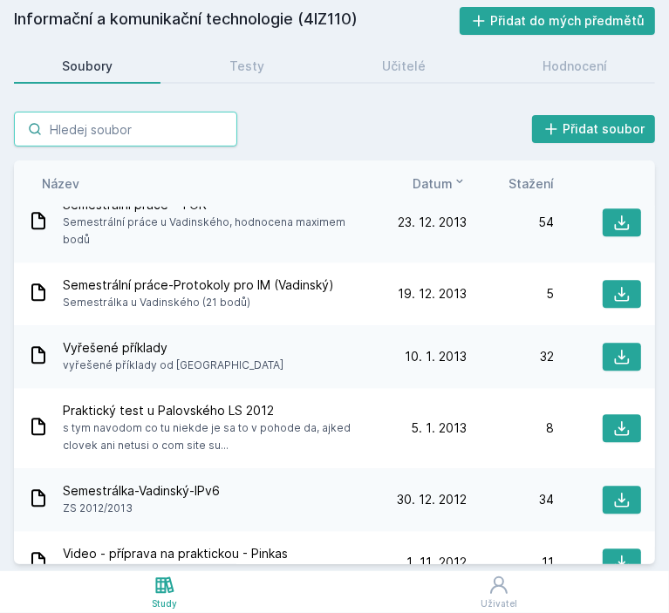
click at [190, 122] on input "search" at bounding box center [125, 129] width 223 height 35
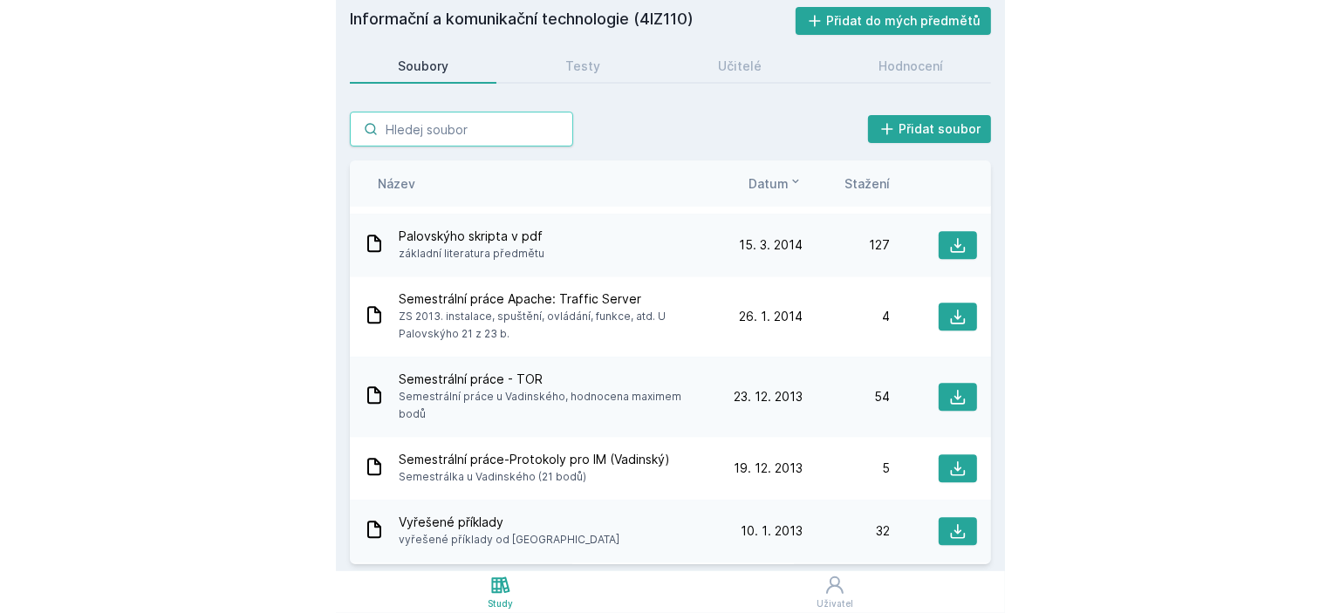
scroll to position [1779, 0]
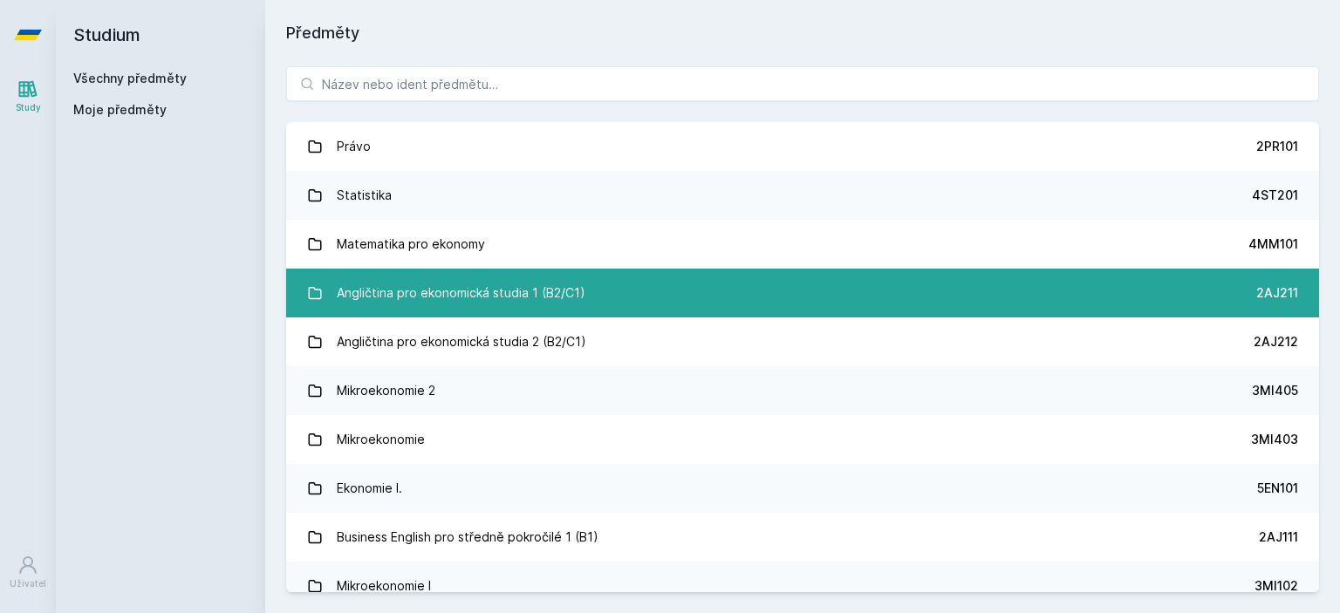
click at [474, 290] on div "Angličtina pro ekonomická studia 1 (B2/C1)" at bounding box center [461, 293] width 249 height 35
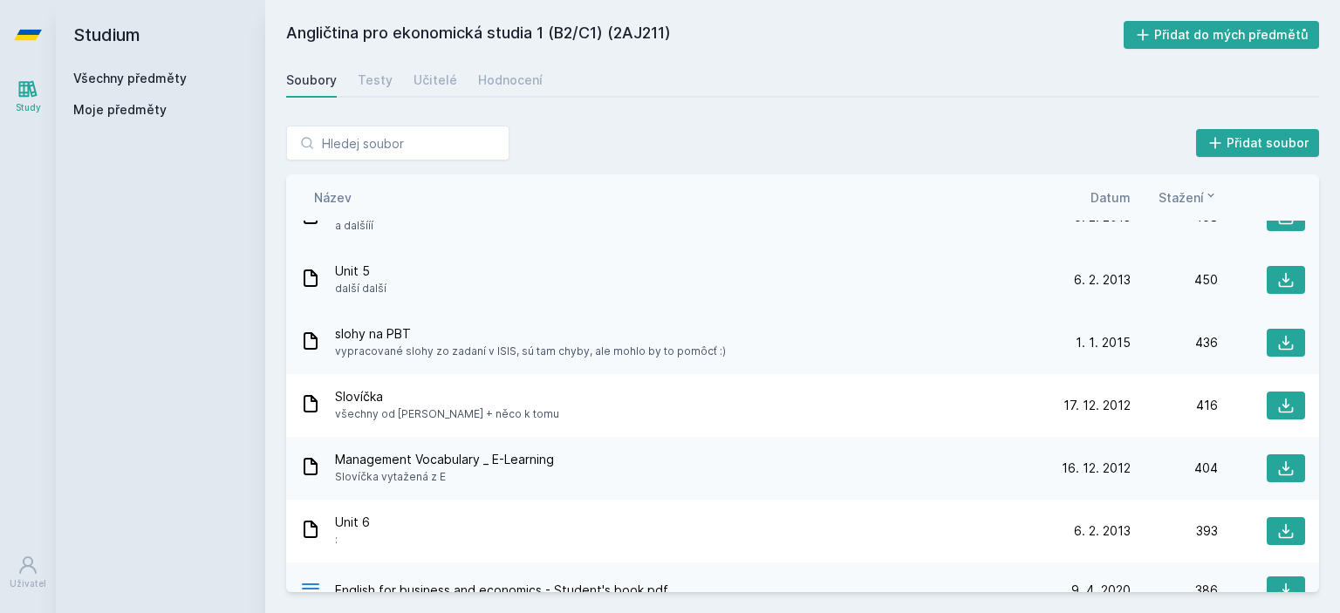
scroll to position [1744, 0]
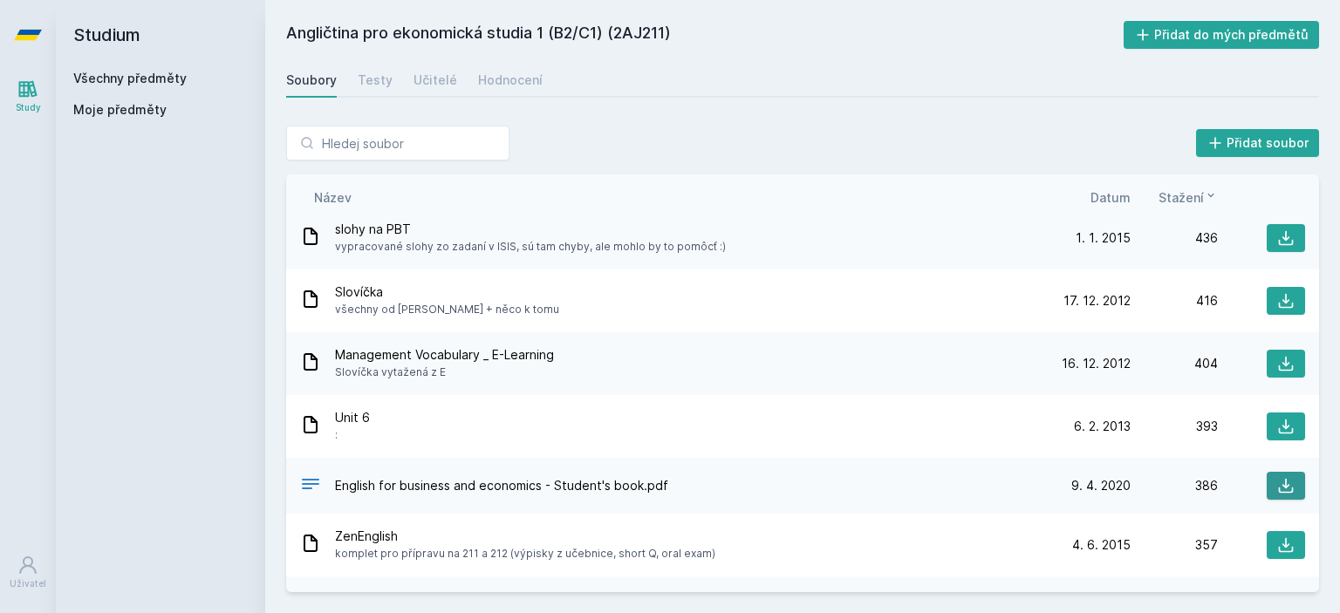
click at [1285, 480] on button at bounding box center [1285, 486] width 38 height 28
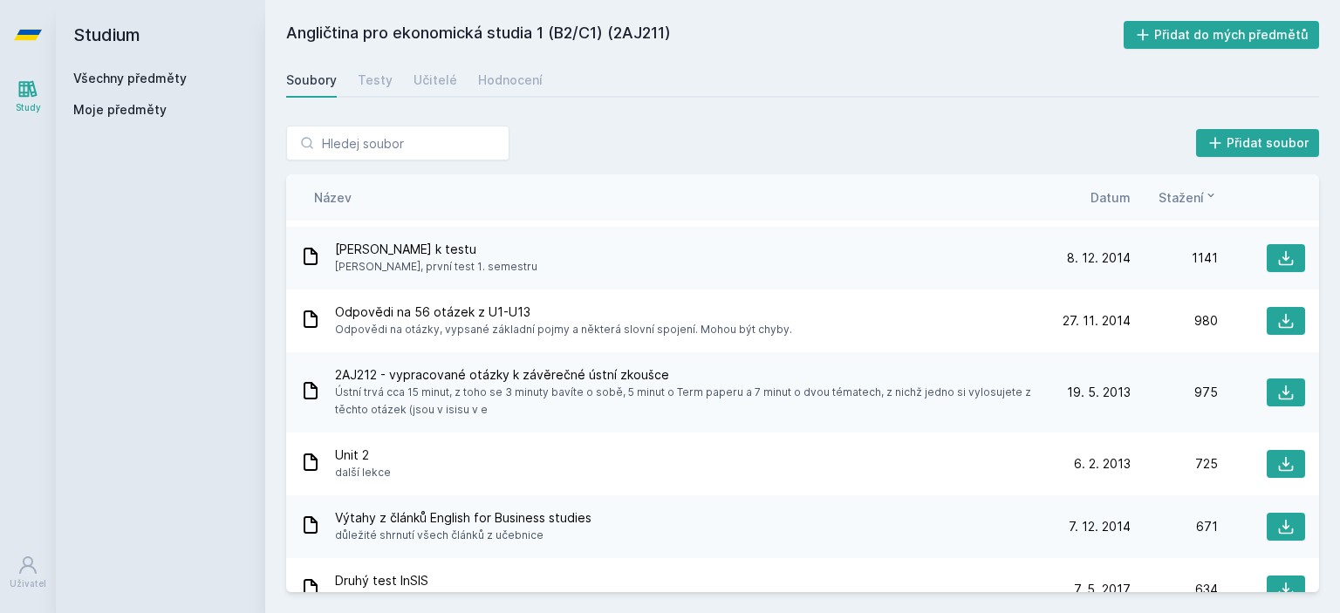
scroll to position [866, 0]
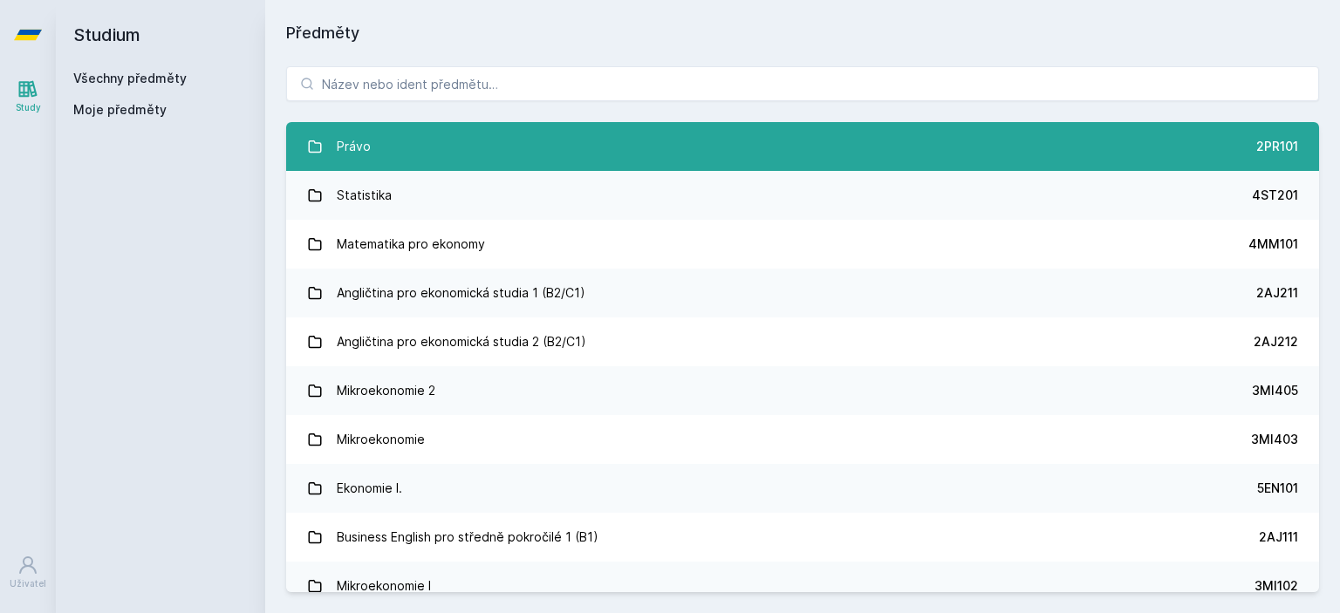
click at [370, 142] on link "Právo 2PR101" at bounding box center [802, 146] width 1033 height 49
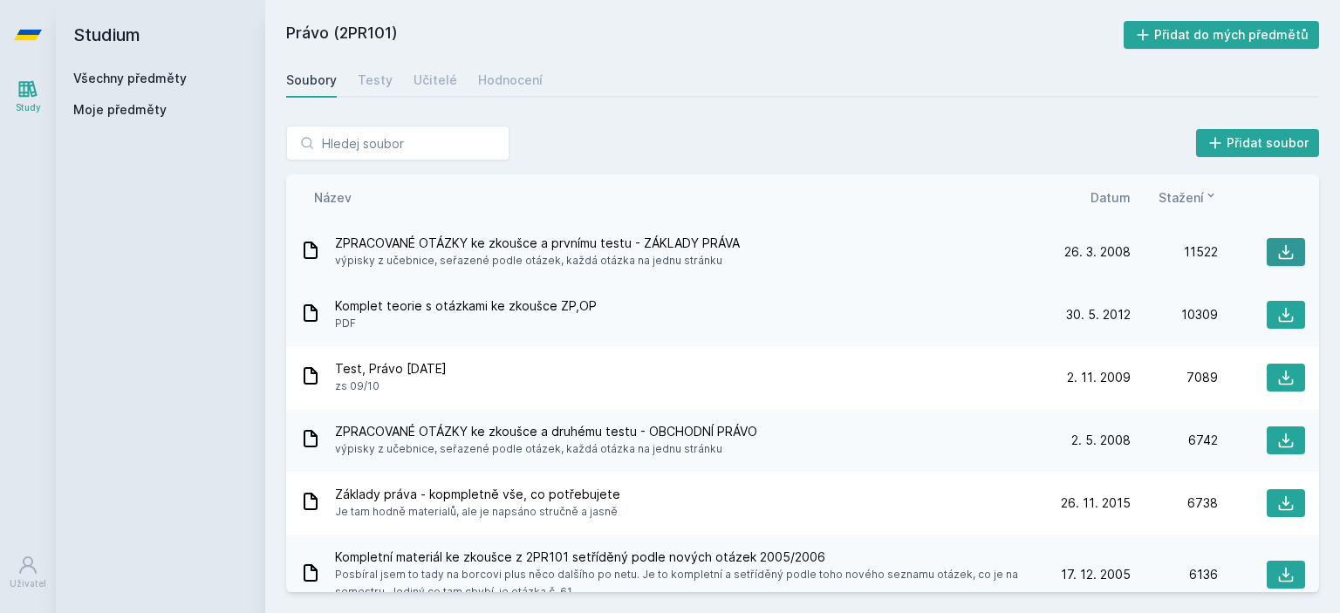
click at [1277, 254] on icon at bounding box center [1285, 251] width 17 height 17
click at [1092, 201] on span "Datum" at bounding box center [1110, 197] width 40 height 18
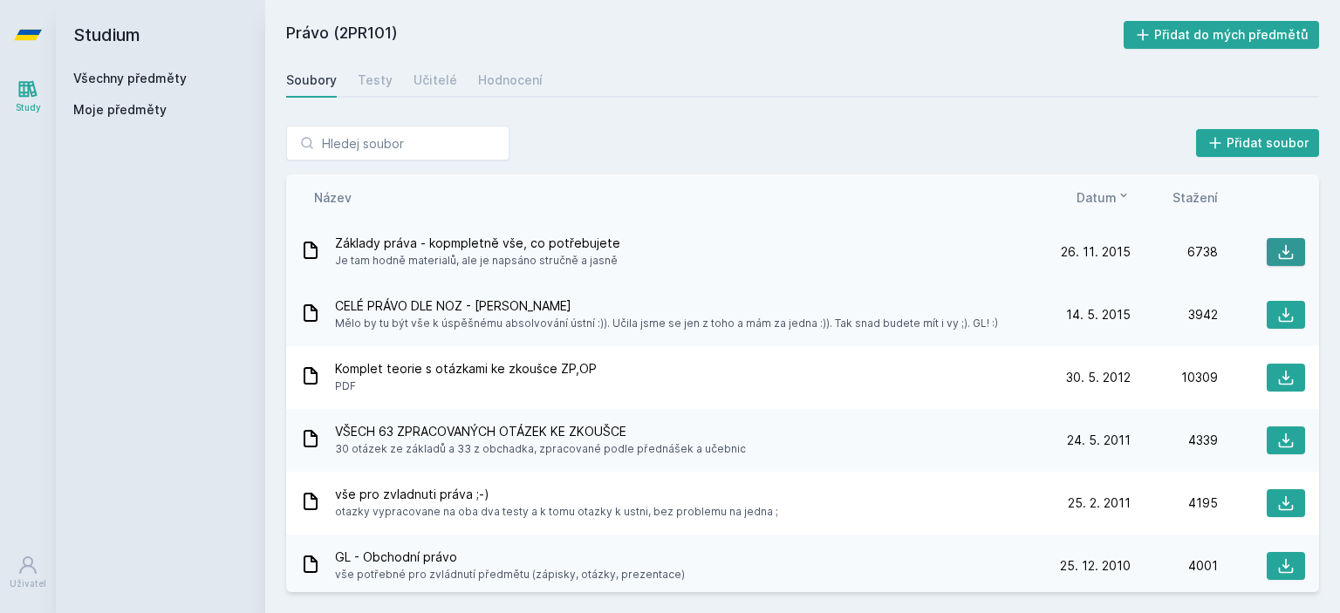
click at [1279, 247] on icon at bounding box center [1286, 252] width 15 height 15
